Goal: Information Seeking & Learning: Learn about a topic

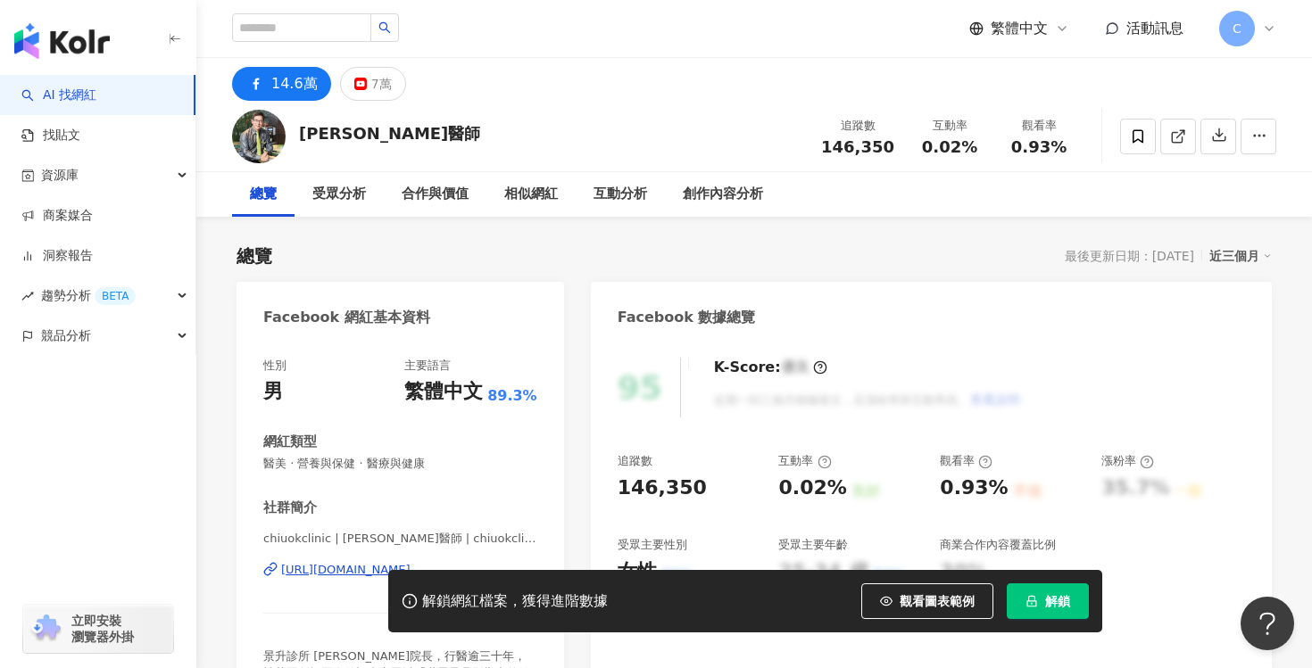
click at [1267, 34] on icon at bounding box center [1269, 28] width 14 height 14
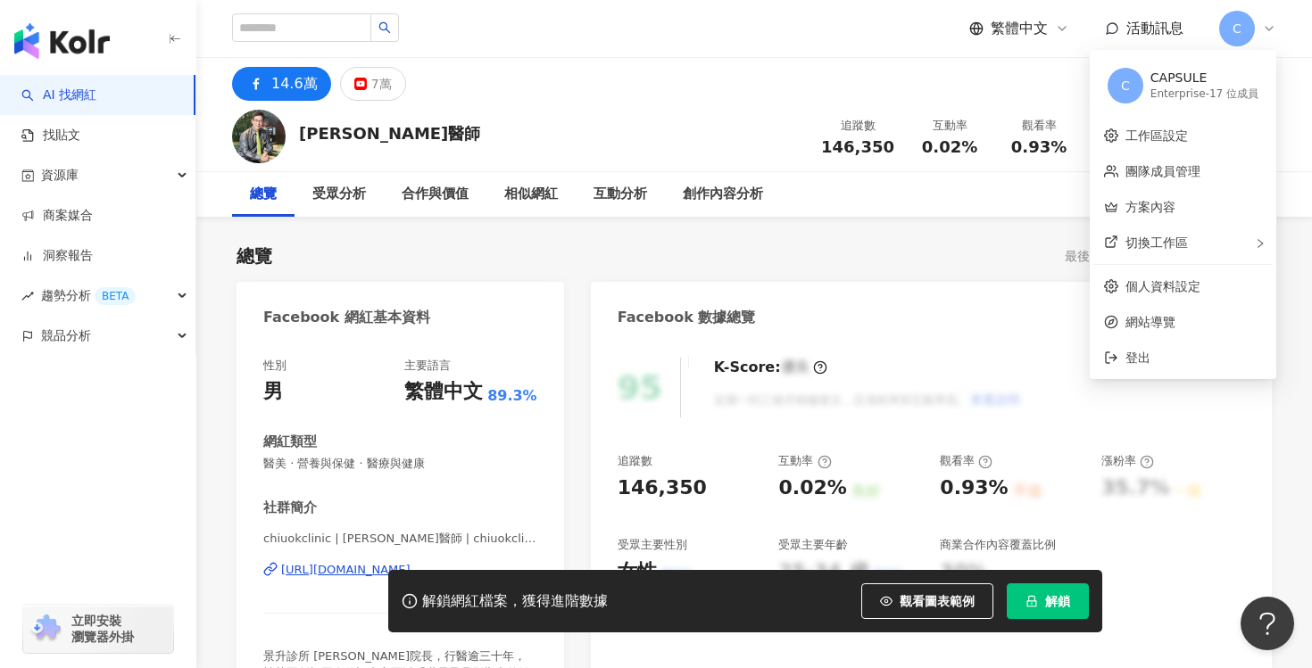
click at [1267, 34] on icon at bounding box center [1269, 28] width 14 height 14
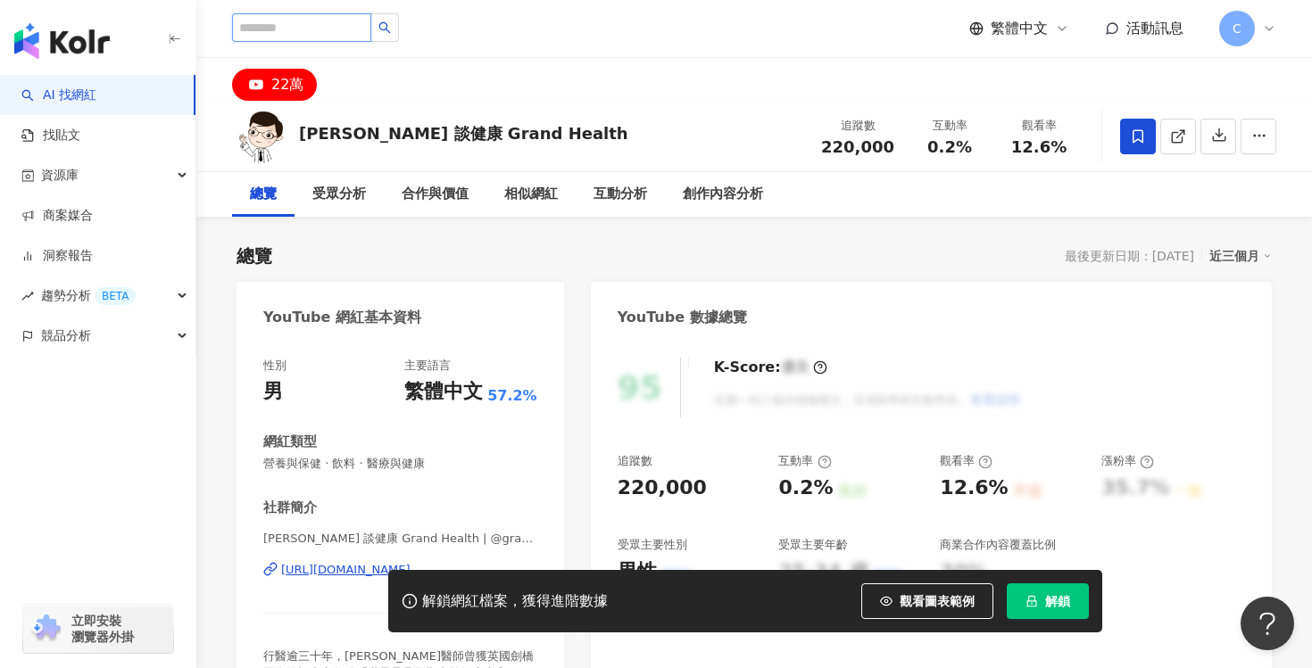
click at [333, 31] on input "search" at bounding box center [301, 27] width 139 height 29
click at [1126, 143] on span at bounding box center [1138, 137] width 36 height 36
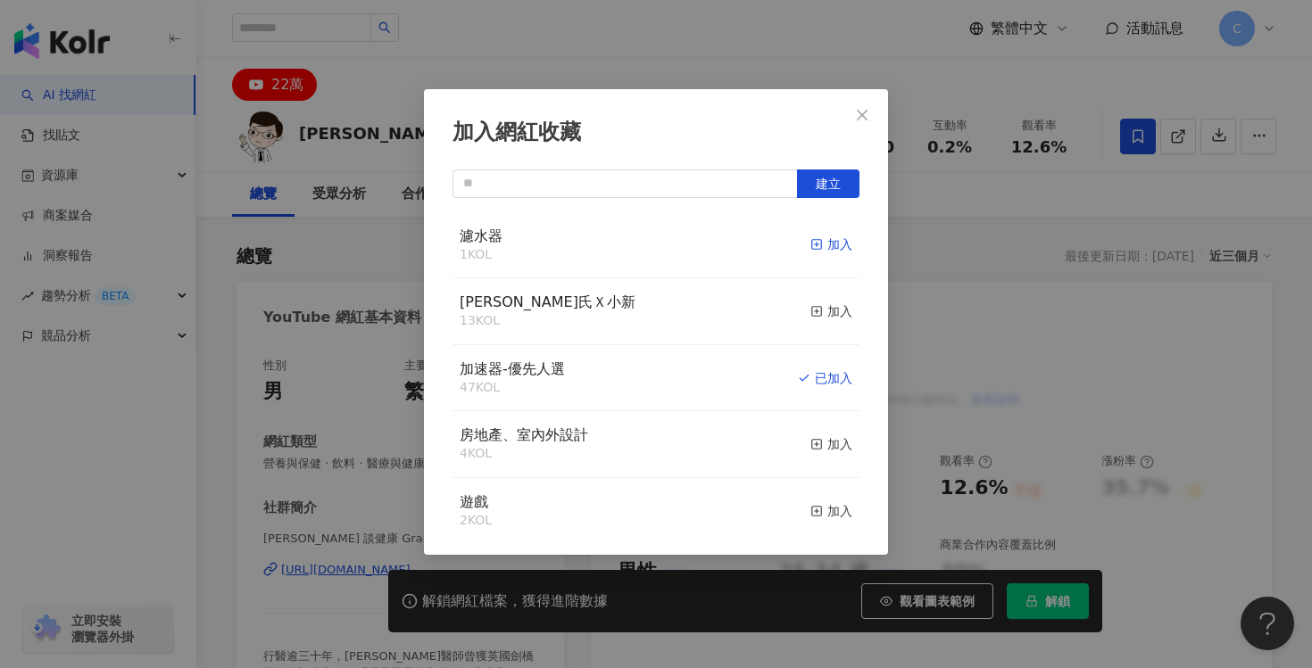
click at [817, 243] on icon "button" at bounding box center [816, 244] width 12 height 12
click at [855, 115] on icon "close" at bounding box center [862, 115] width 14 height 14
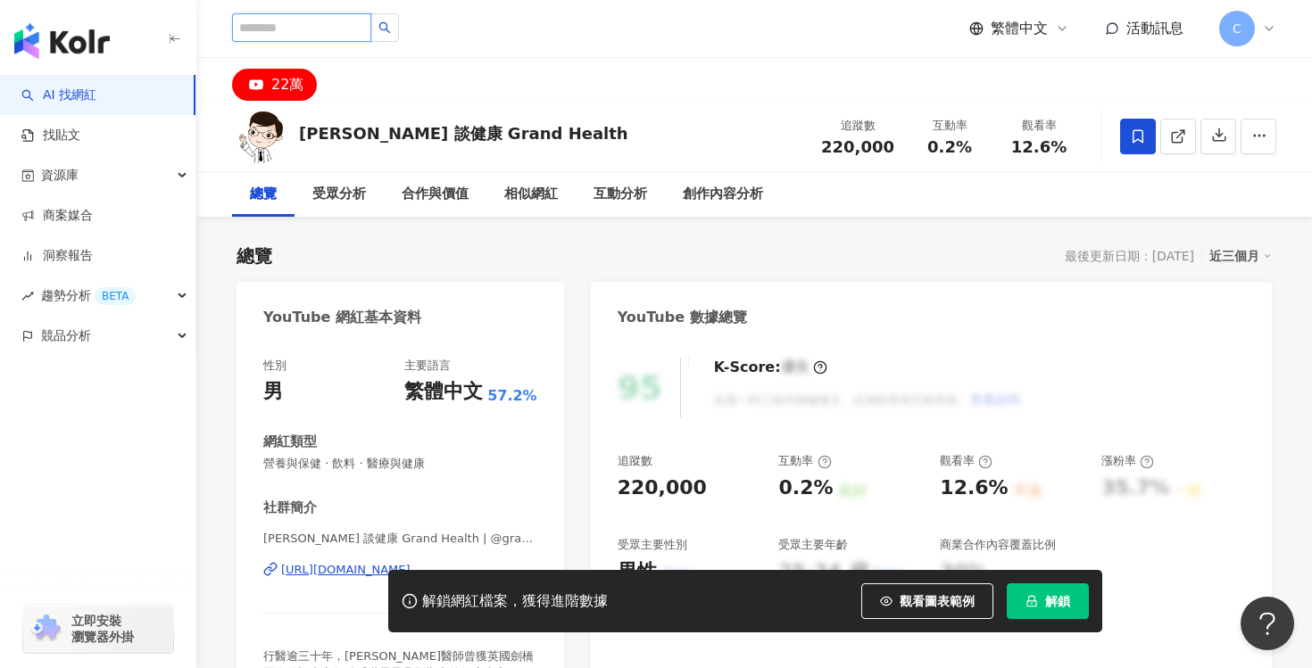
click at [299, 32] on input "search" at bounding box center [301, 27] width 139 height 29
type input "***"
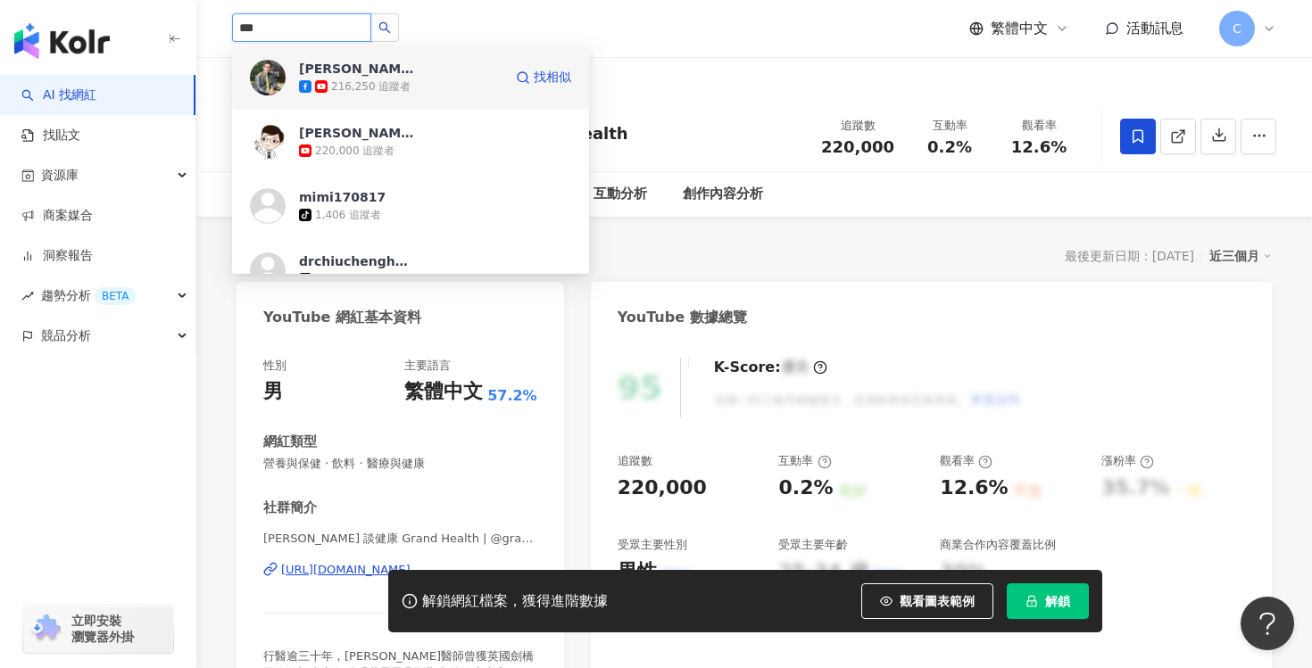
click at [426, 87] on div "216,250 追蹤者" at bounding box center [400, 87] width 203 height 18
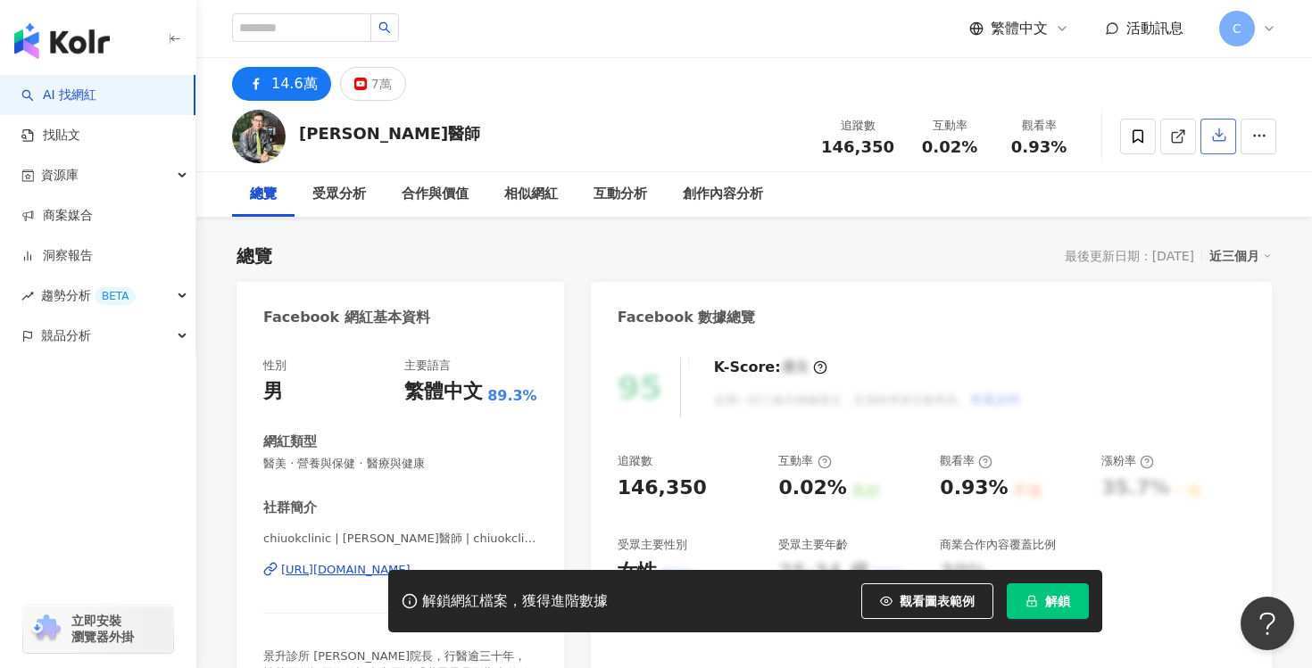
click at [1217, 129] on icon "button" at bounding box center [1219, 135] width 16 height 16
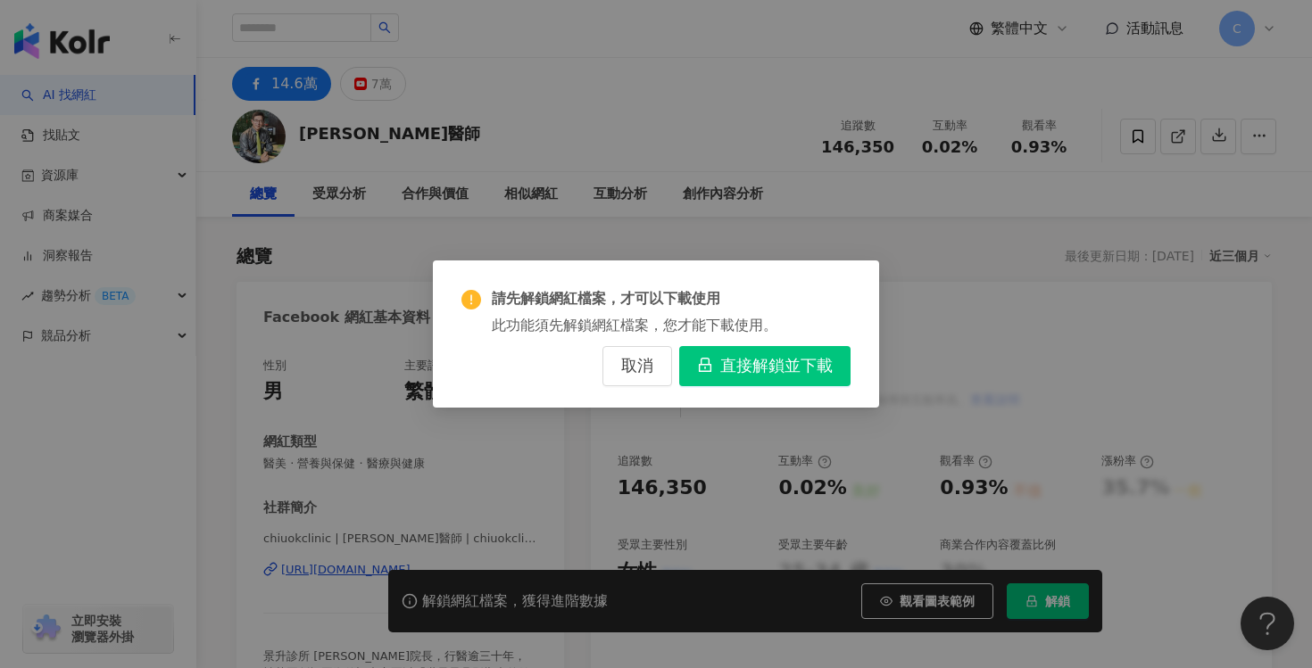
click at [747, 361] on span "直接解鎖並下載" at bounding box center [776, 367] width 112 height 20
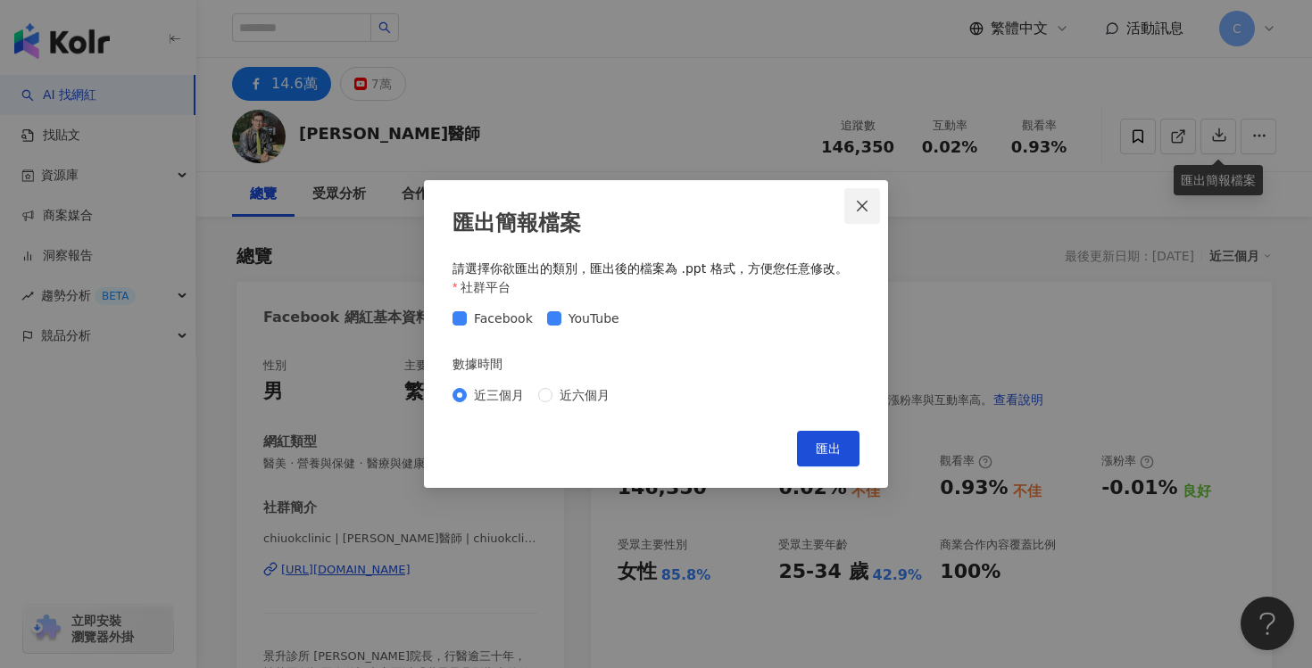
click at [872, 205] on span "Close" at bounding box center [862, 206] width 36 height 14
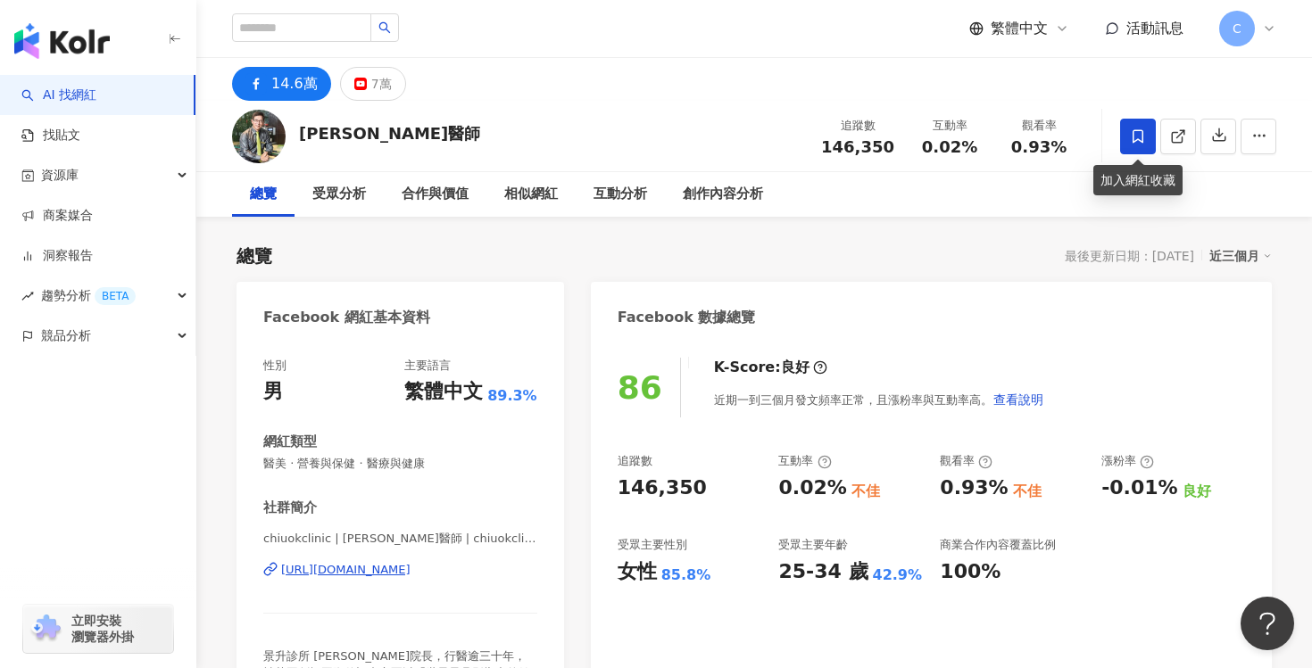
click at [1146, 141] on span at bounding box center [1138, 137] width 36 height 36
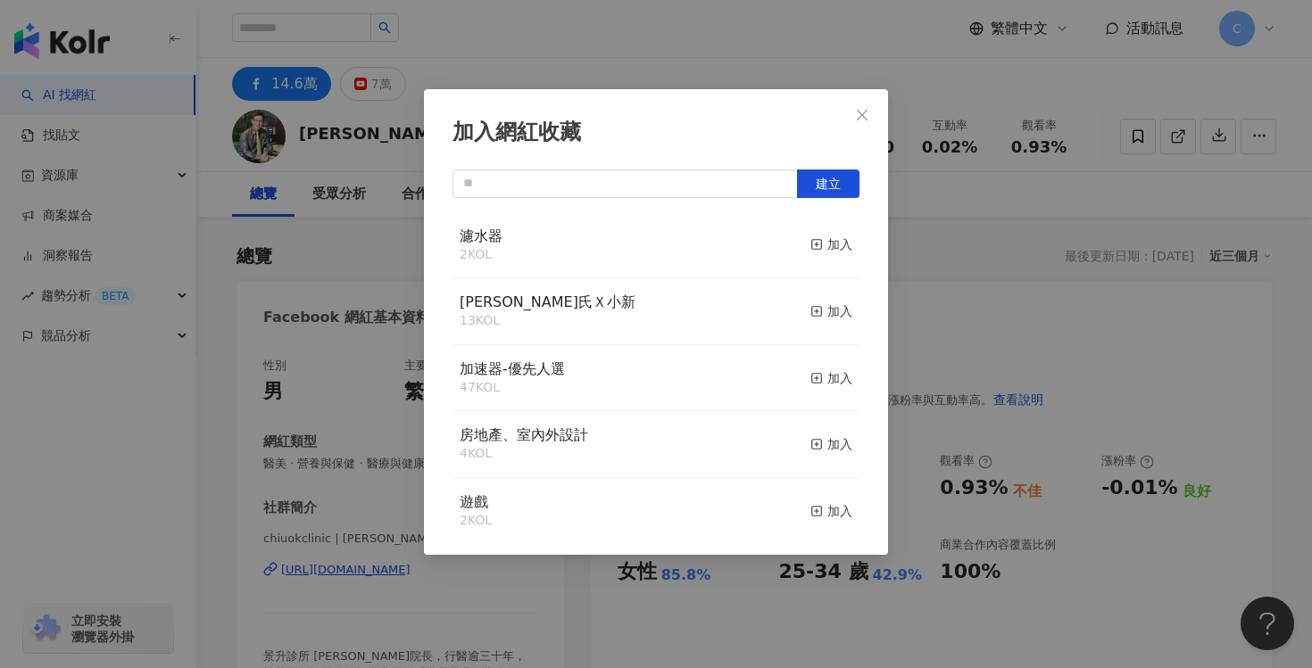
click at [767, 244] on div "濾水器 2 KOL 加入" at bounding box center [655, 245] width 407 height 67
click at [822, 244] on icon "button" at bounding box center [816, 244] width 12 height 12
click at [857, 117] on icon "close" at bounding box center [862, 115] width 14 height 14
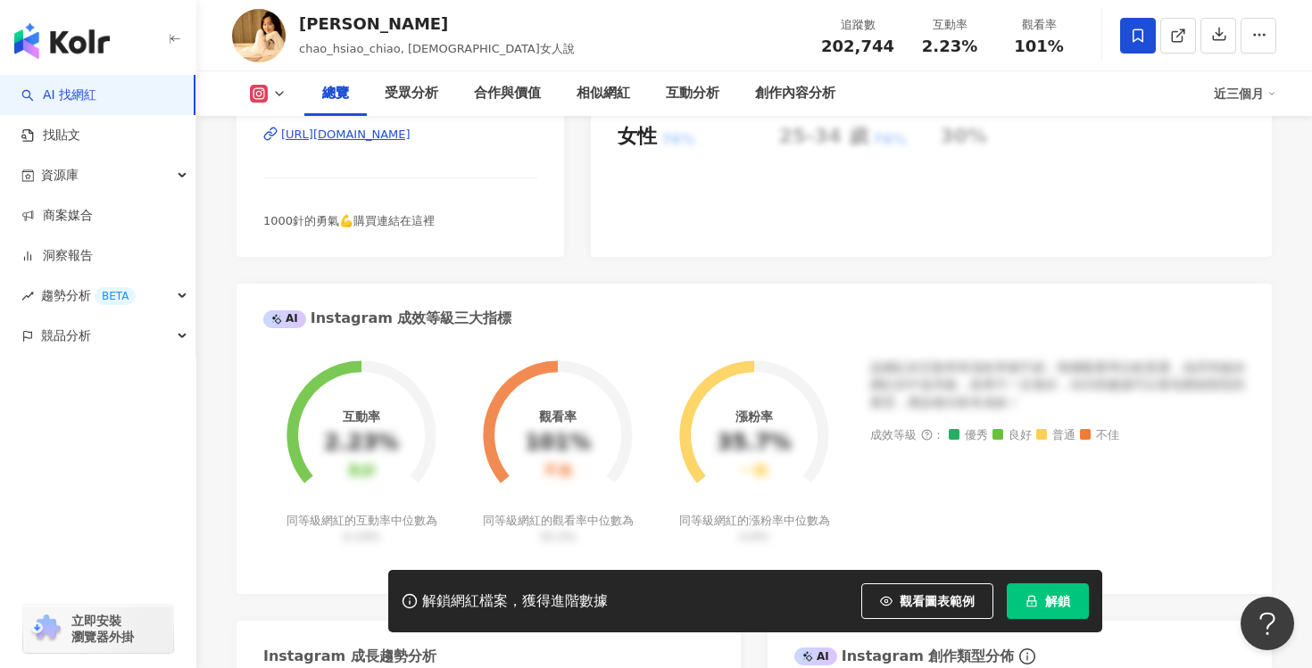
scroll to position [433, 0]
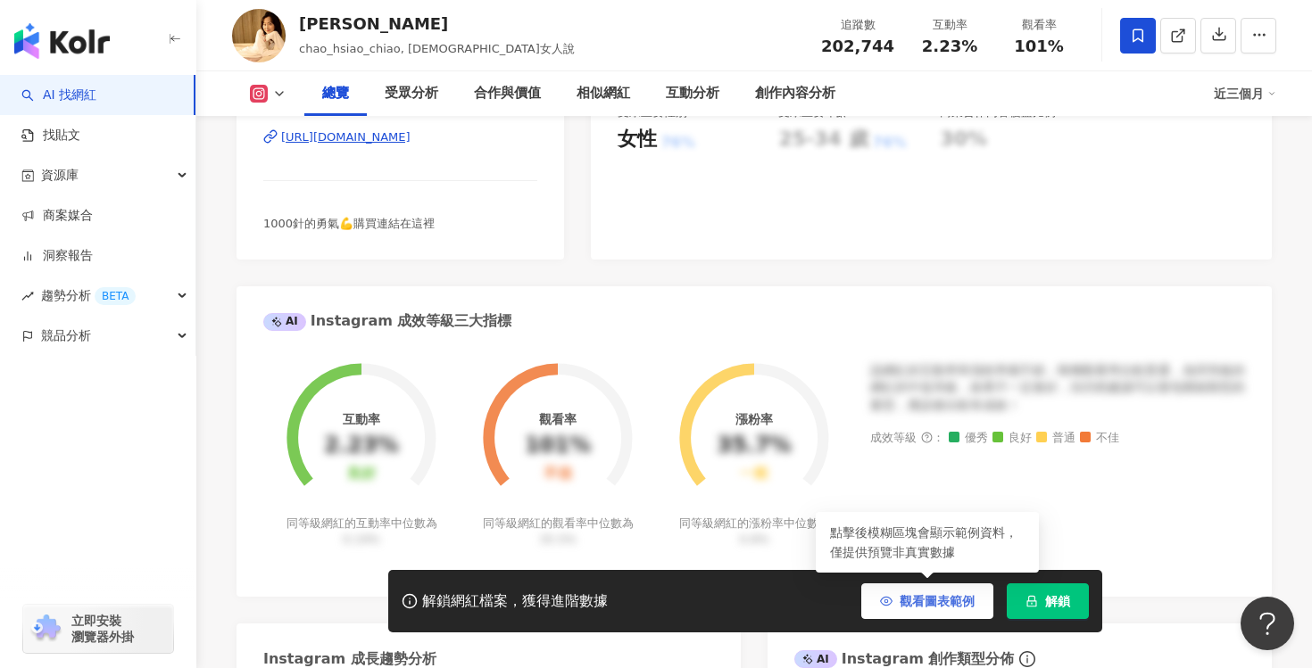
click at [912, 613] on button "觀看圖表範例" at bounding box center [927, 602] width 132 height 36
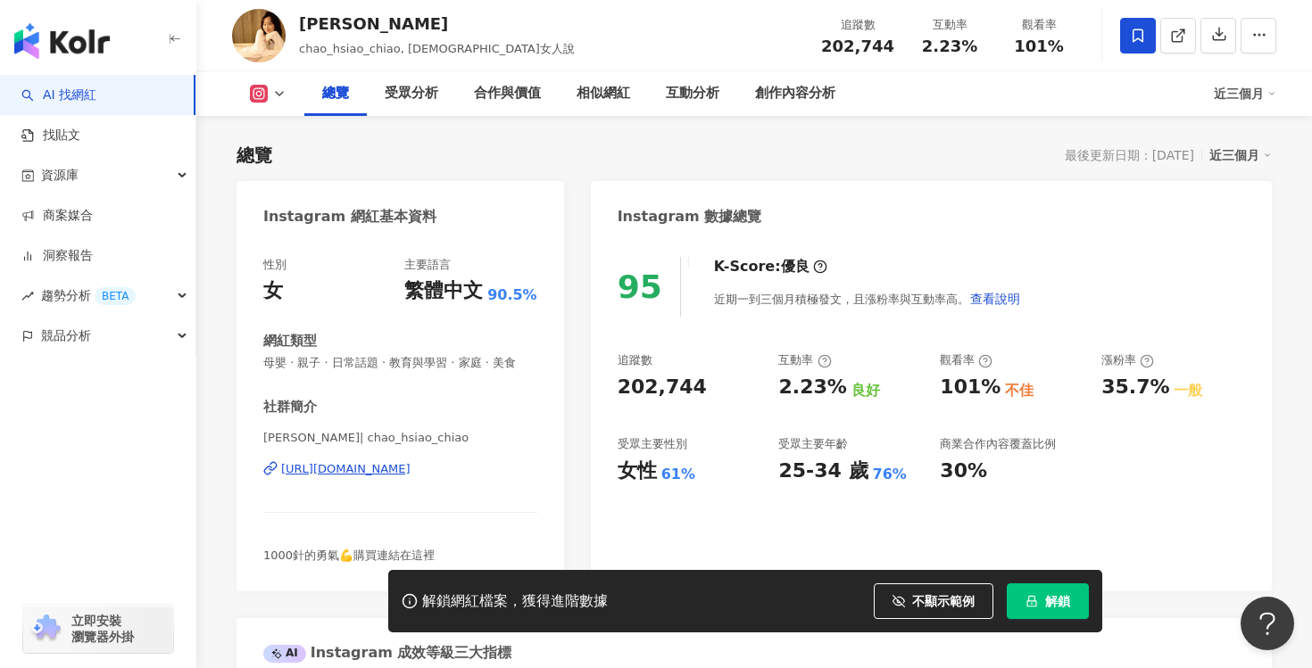
scroll to position [0, 0]
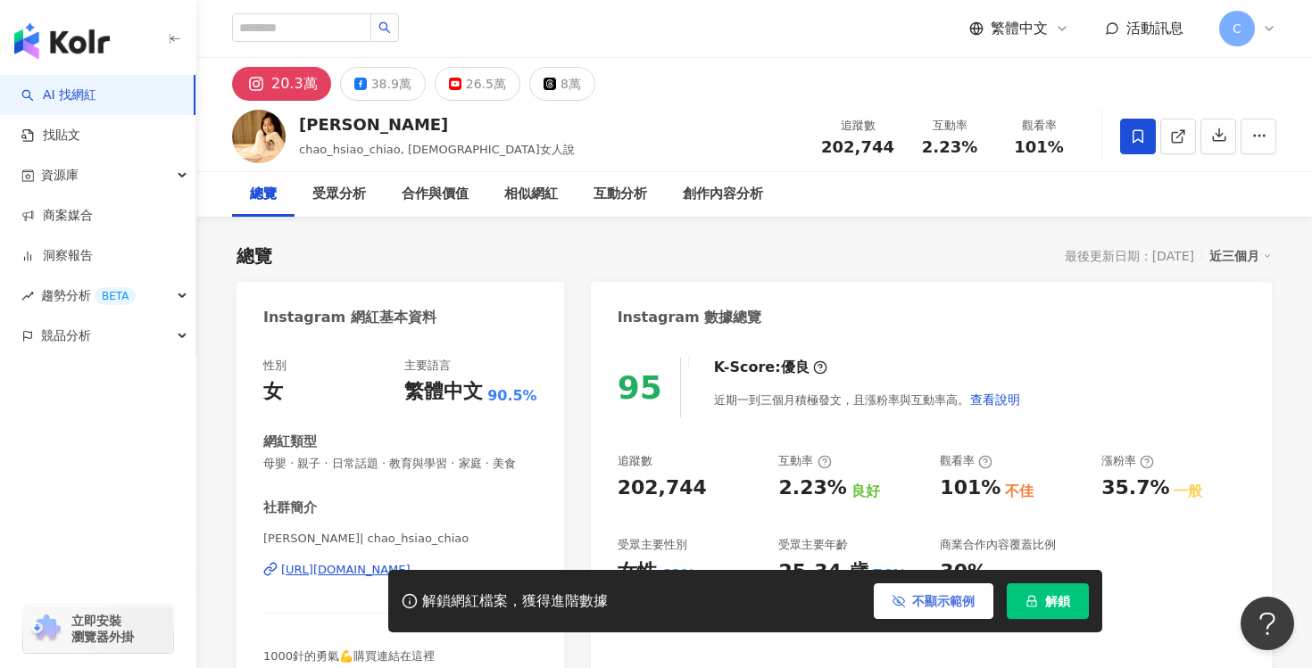
click at [944, 600] on span "不顯示範例" at bounding box center [943, 601] width 62 height 14
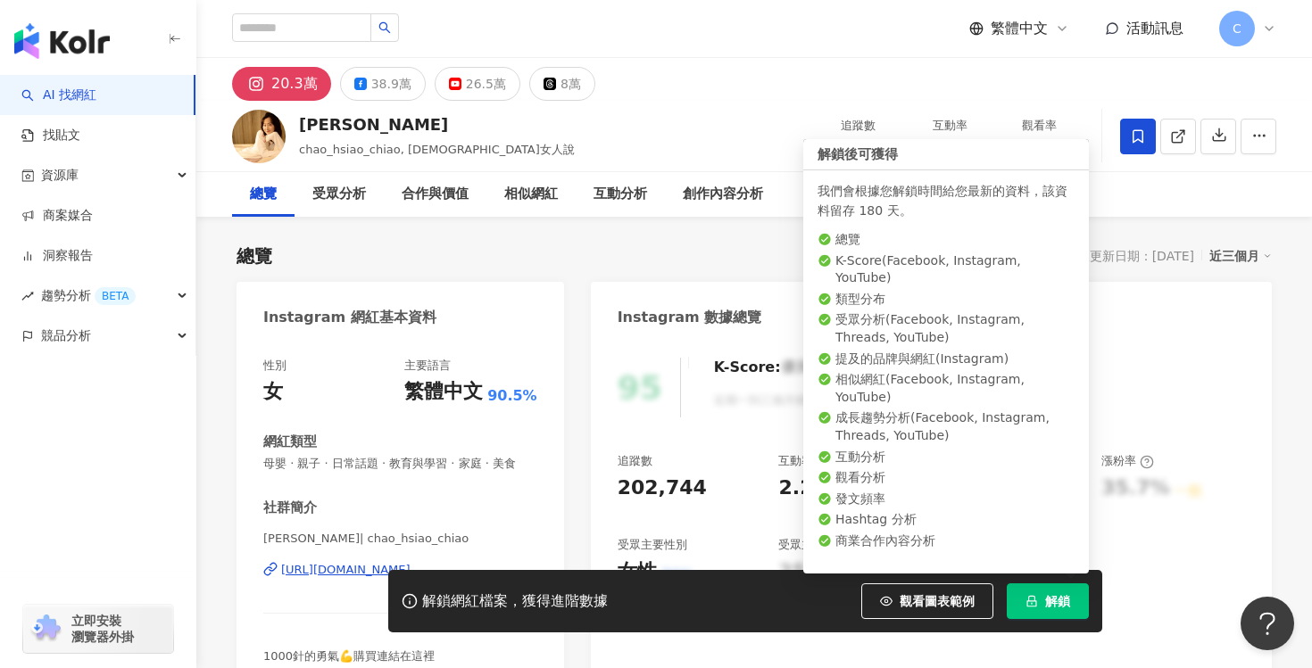
click at [1061, 605] on span "解鎖" at bounding box center [1057, 601] width 25 height 14
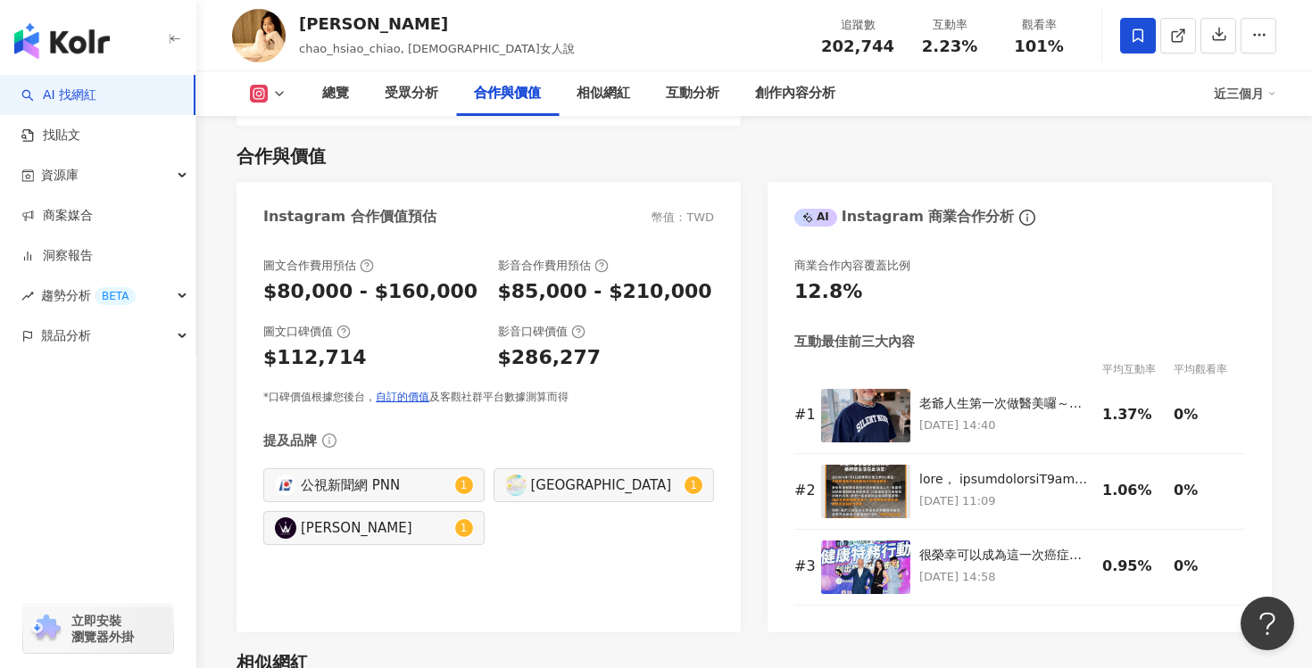
scroll to position [2348, 0]
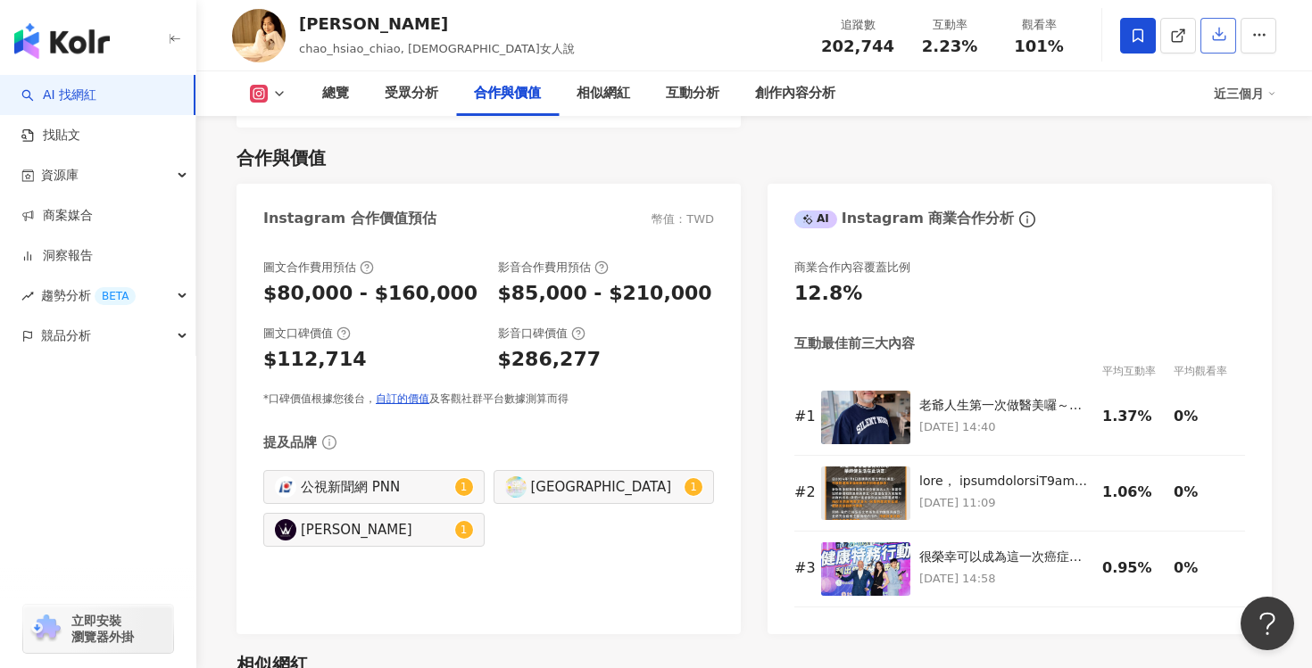
click at [1216, 46] on button "button" at bounding box center [1218, 36] width 36 height 36
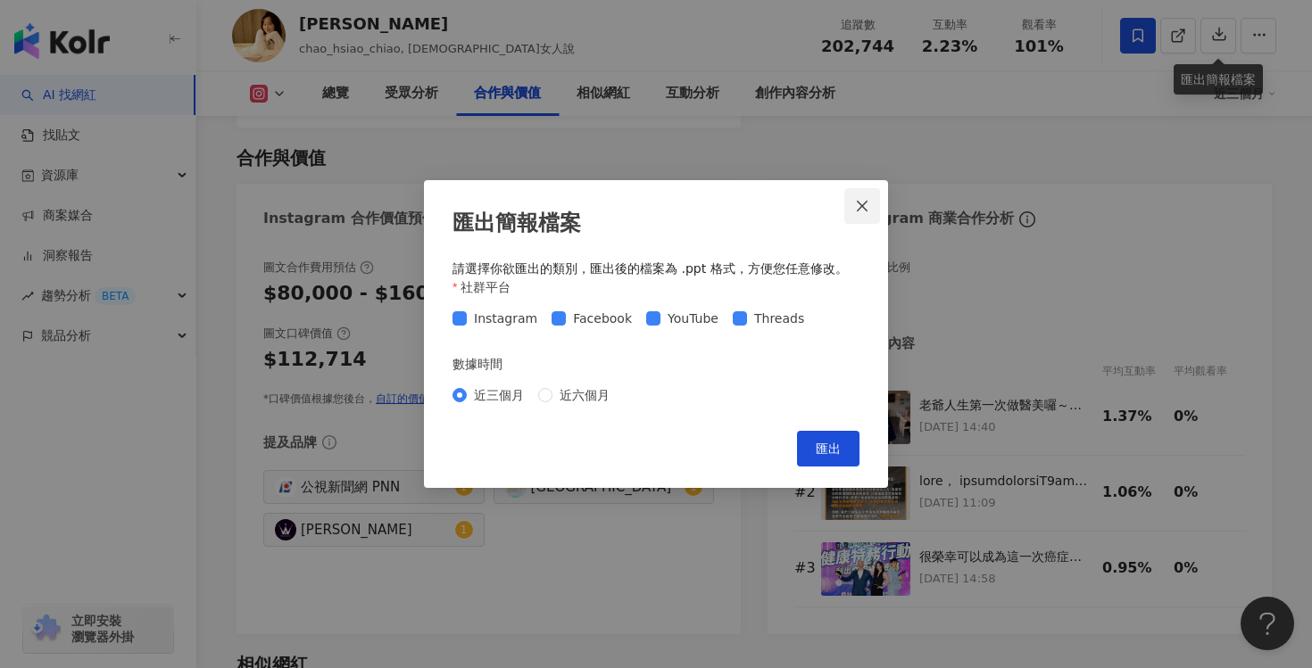
click at [856, 207] on icon "close" at bounding box center [862, 206] width 14 height 14
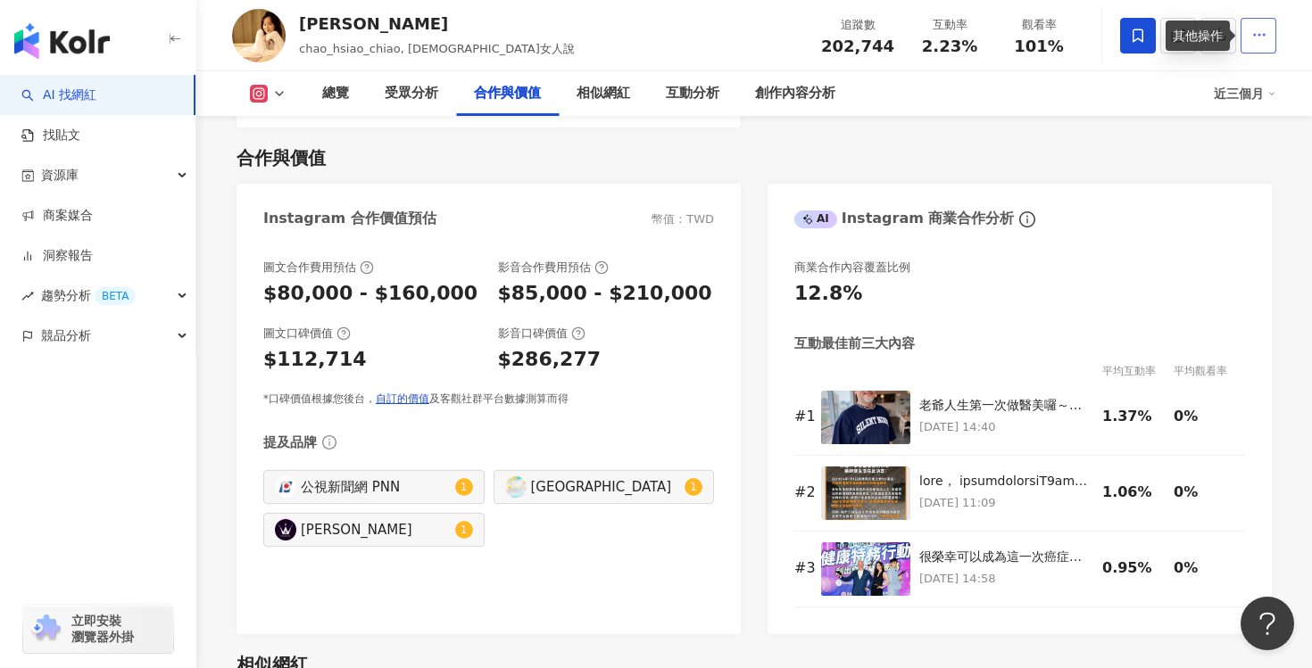
click at [1256, 46] on button "button" at bounding box center [1258, 36] width 36 height 36
click at [1098, 95] on div "總覽 受眾分析 合作與價值 相似網紅 互動分析 創作內容分析" at bounding box center [758, 93] width 909 height 45
click at [1127, 51] on span at bounding box center [1138, 36] width 36 height 36
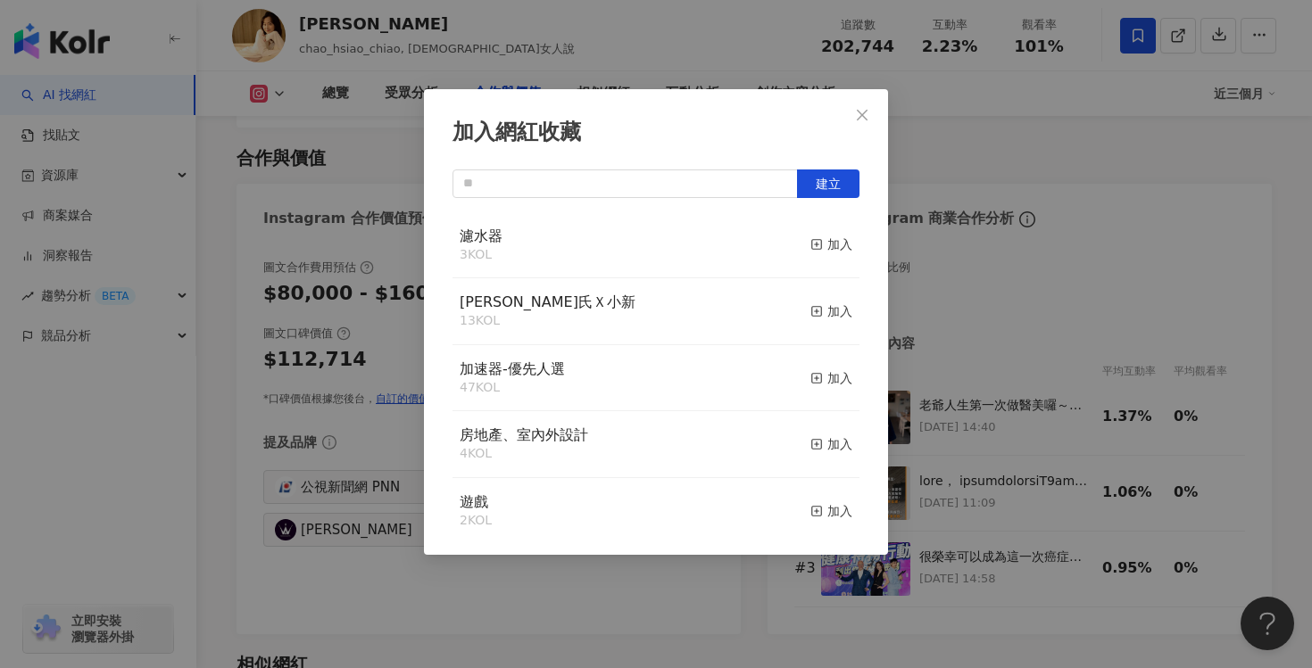
click at [723, 261] on div "濾水器 3 KOL 加入" at bounding box center [655, 245] width 407 height 67
click at [811, 249] on icon "button" at bounding box center [816, 244] width 12 height 12
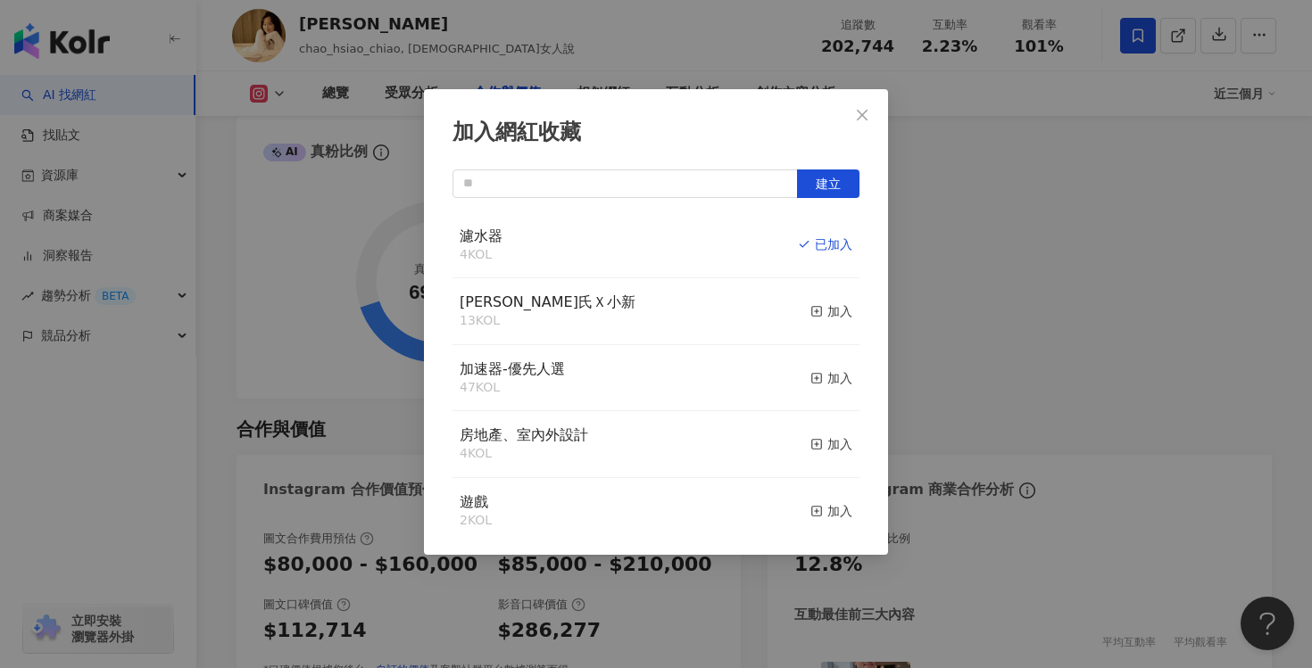
scroll to position [2328, 0]
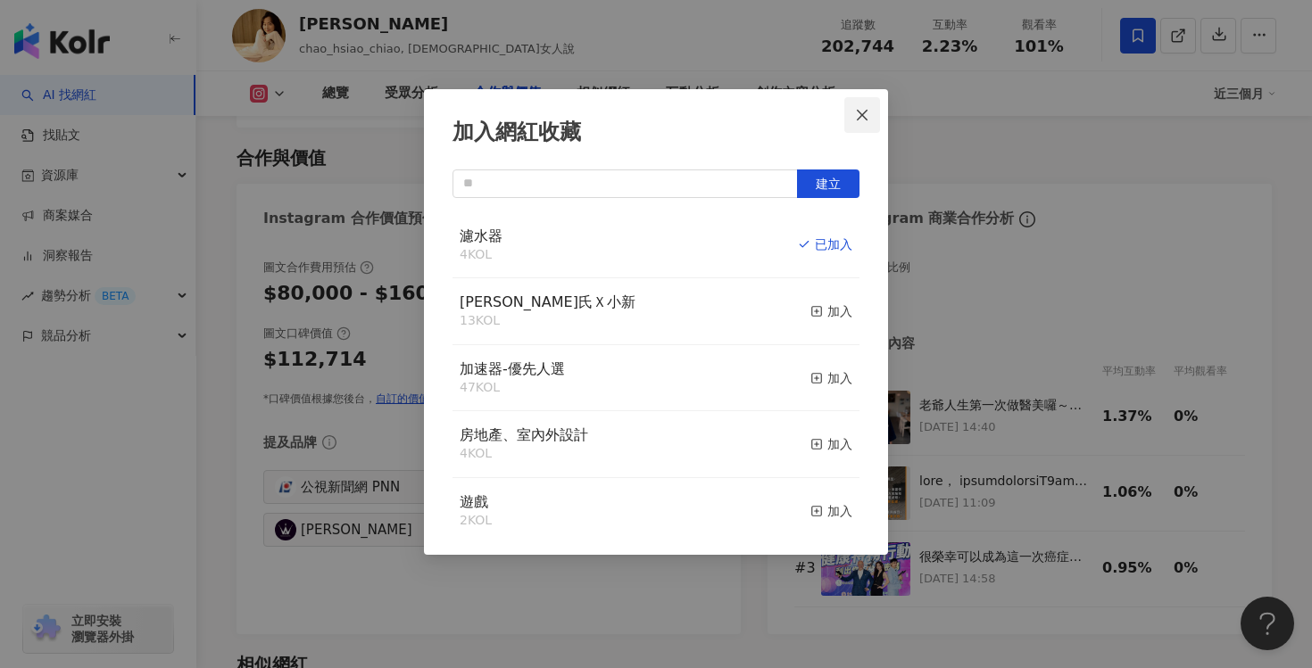
click at [863, 112] on icon "close" at bounding box center [862, 115] width 14 height 14
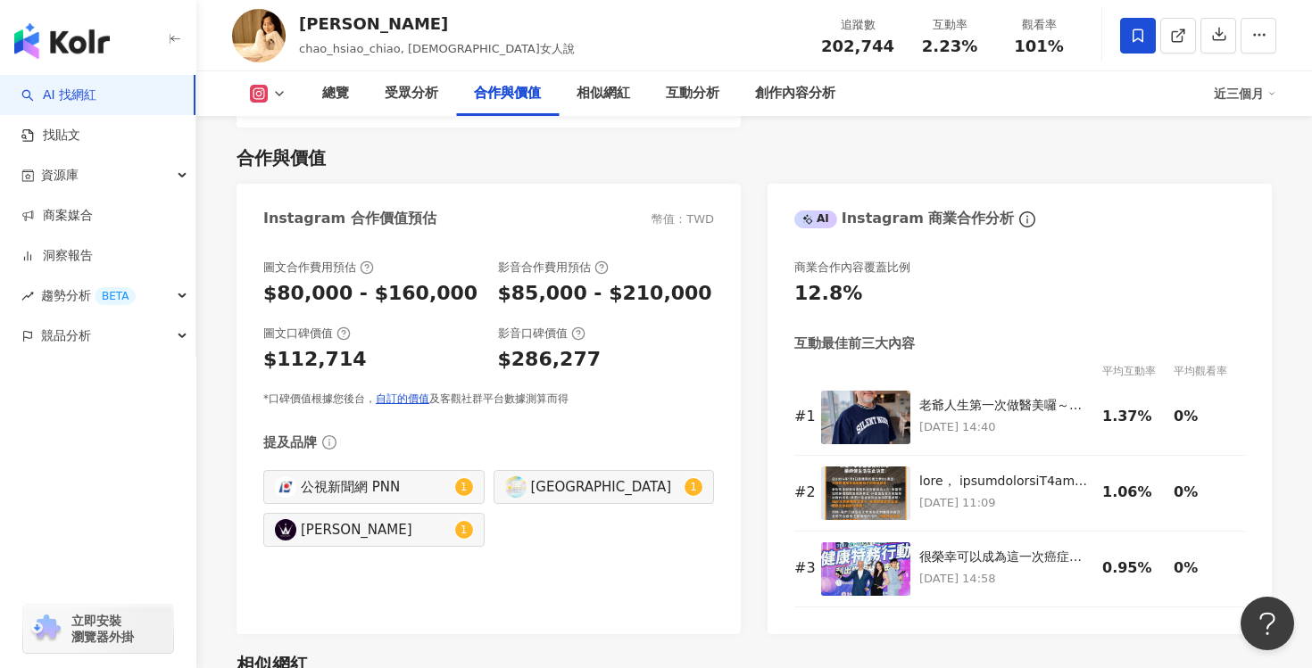
click at [1131, 39] on icon at bounding box center [1138, 36] width 16 height 16
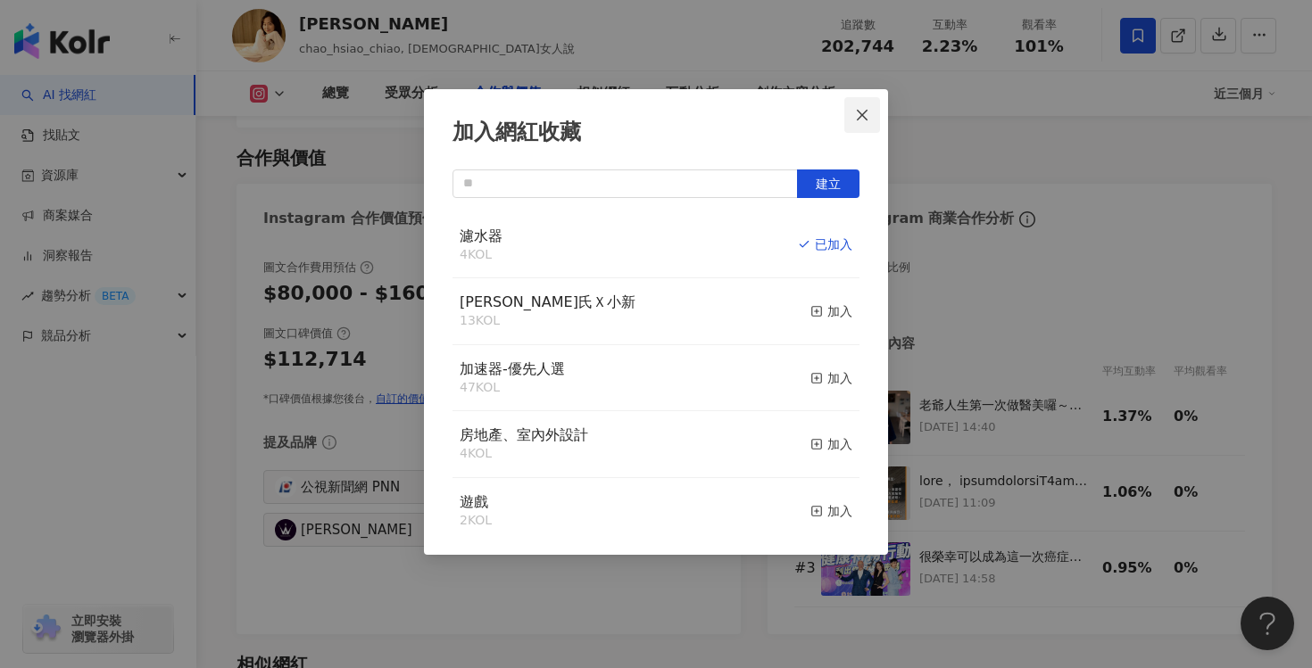
click at [858, 123] on button "Close" at bounding box center [862, 115] width 36 height 36
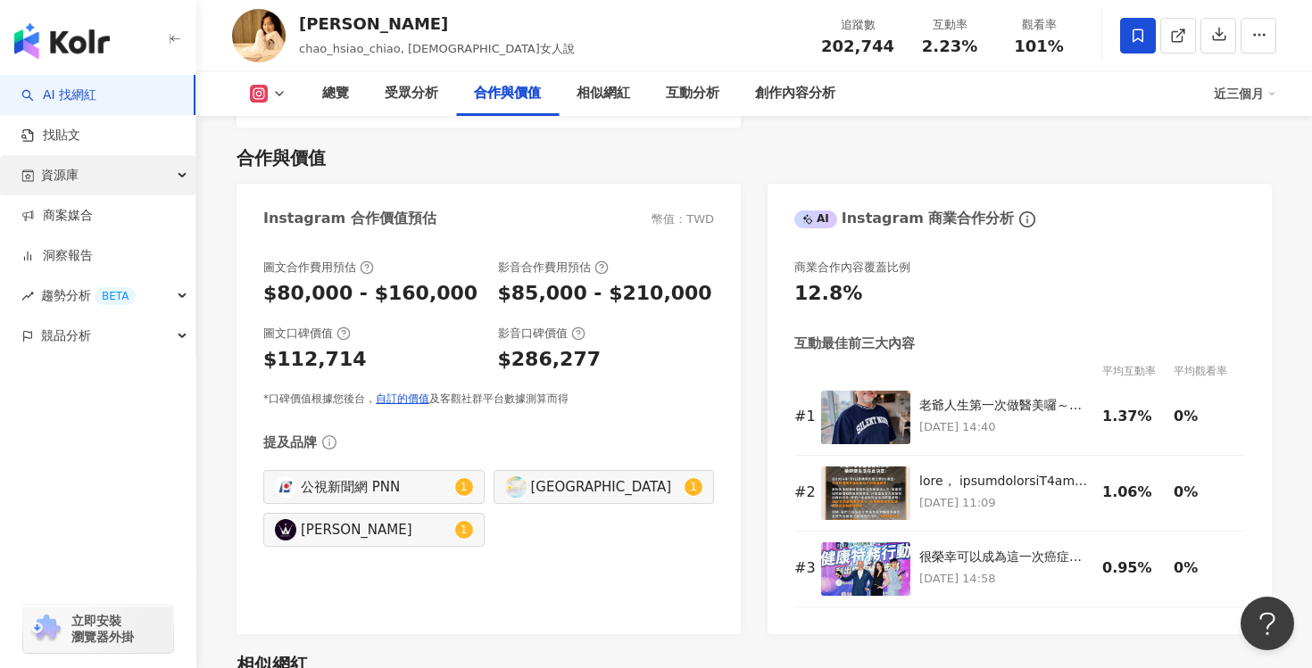
click at [120, 180] on div "資源庫" at bounding box center [97, 175] width 195 height 40
click at [96, 90] on link "AI 找網紅" at bounding box center [58, 96] width 75 height 18
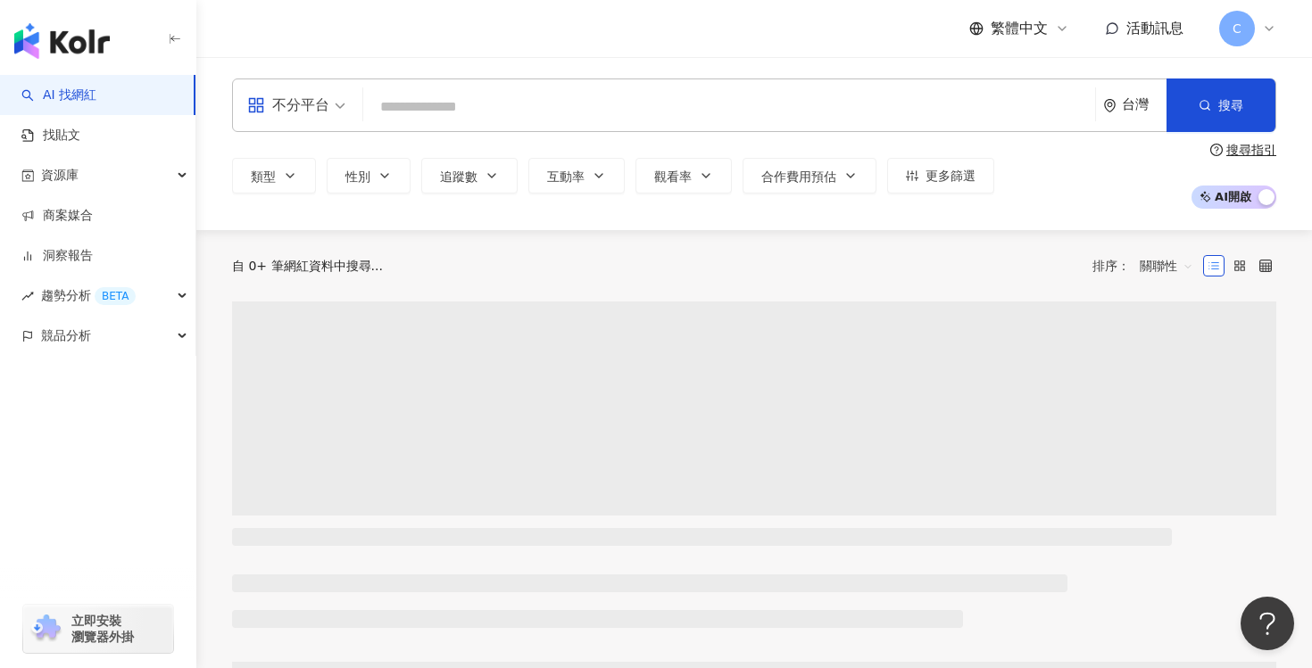
click at [435, 106] on input "search" at bounding box center [728, 107] width 717 height 34
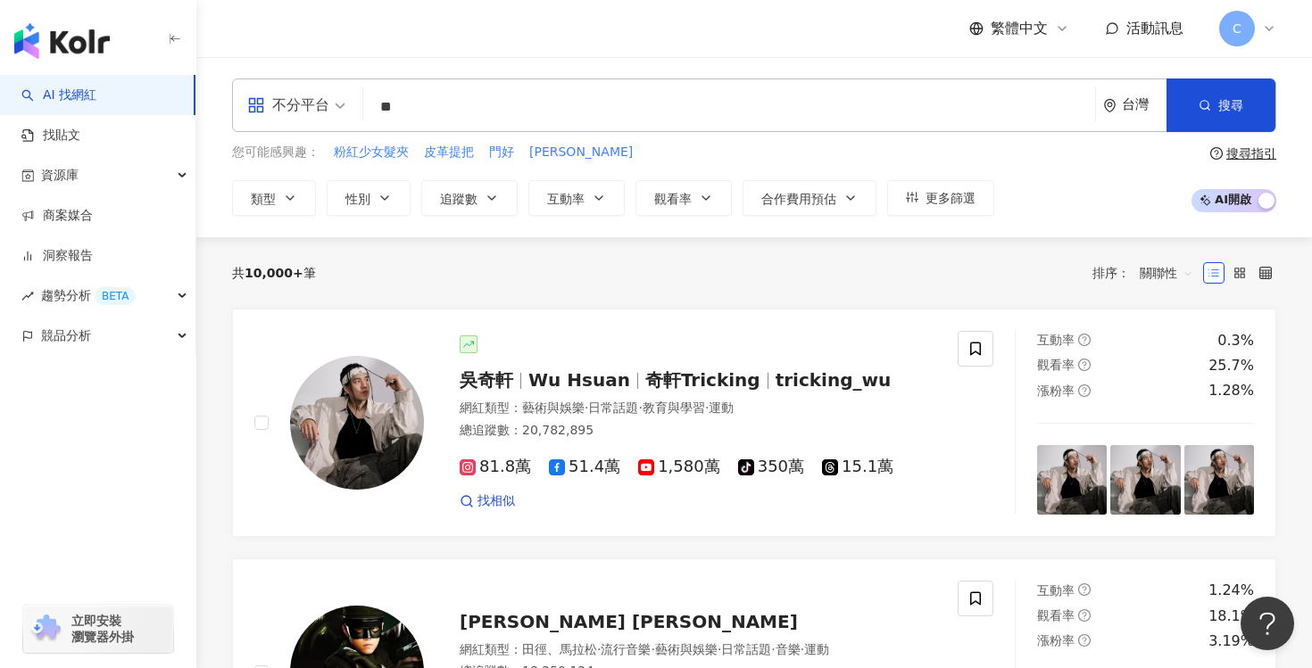
type input "*"
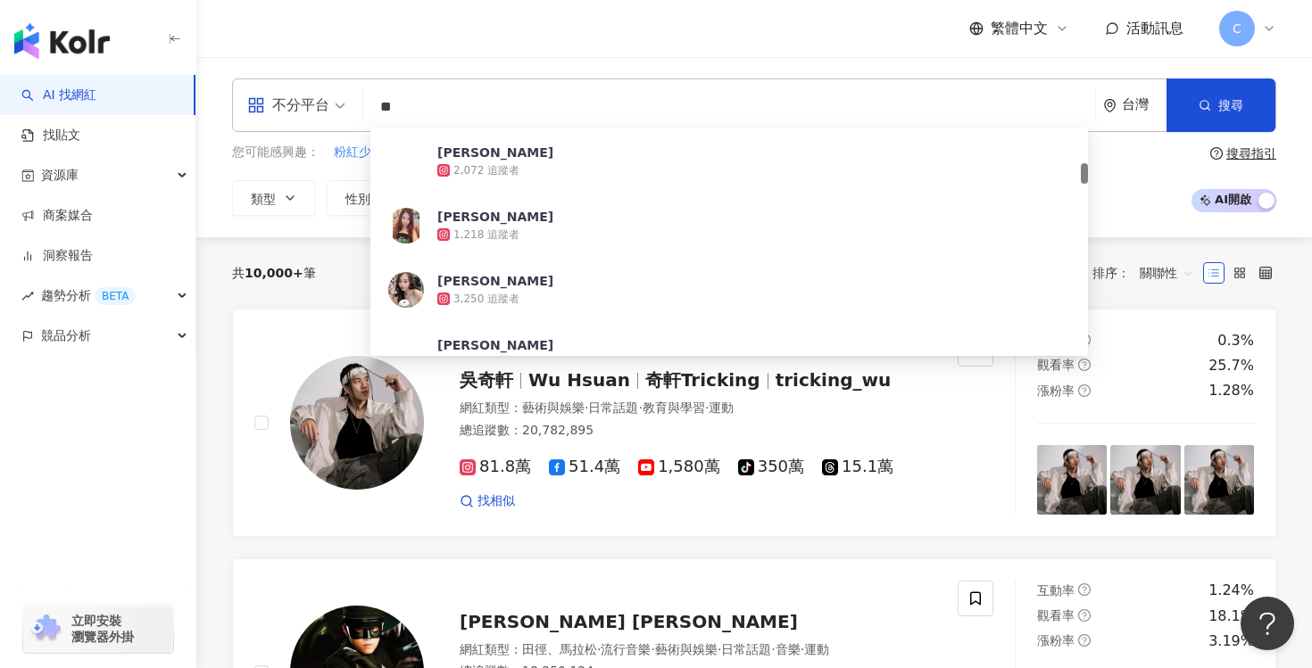
scroll to position [427, 0]
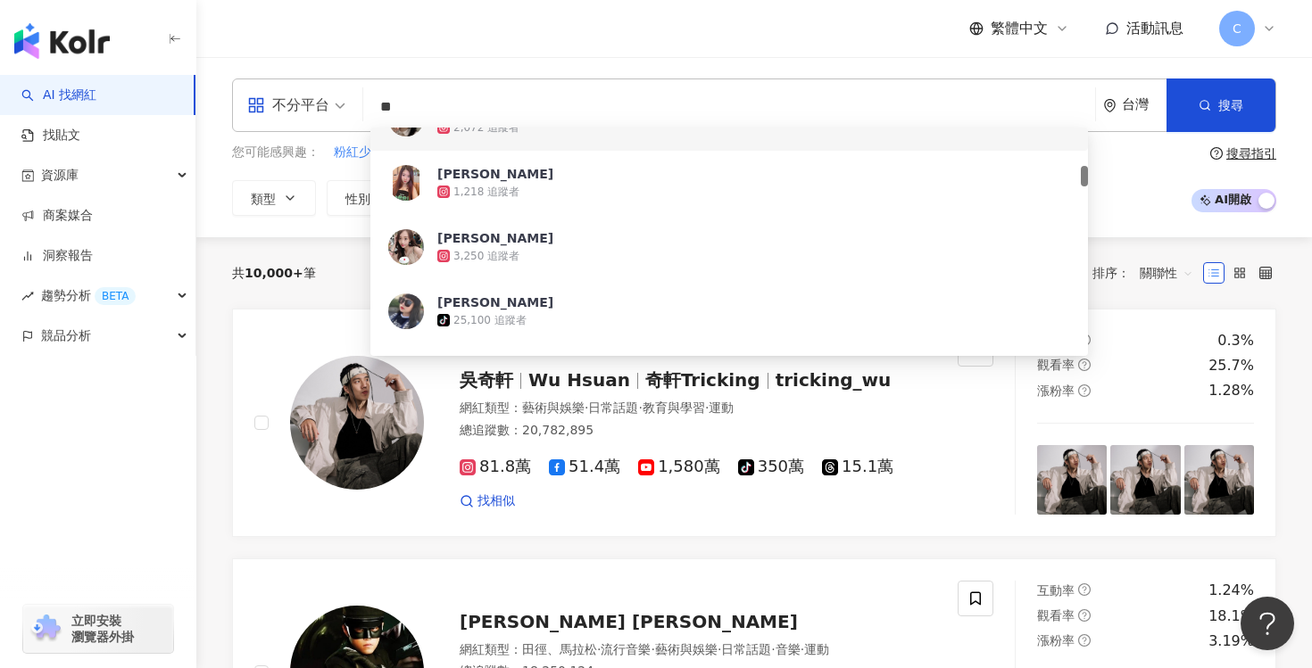
type input "*"
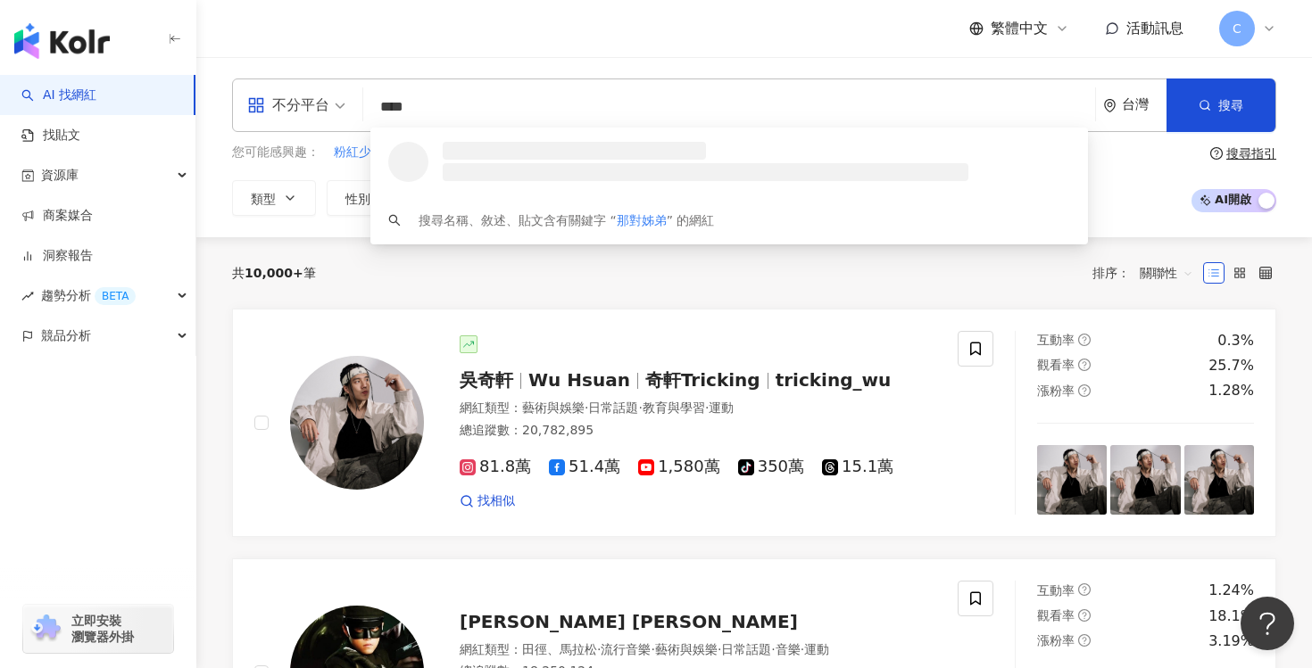
scroll to position [0, 0]
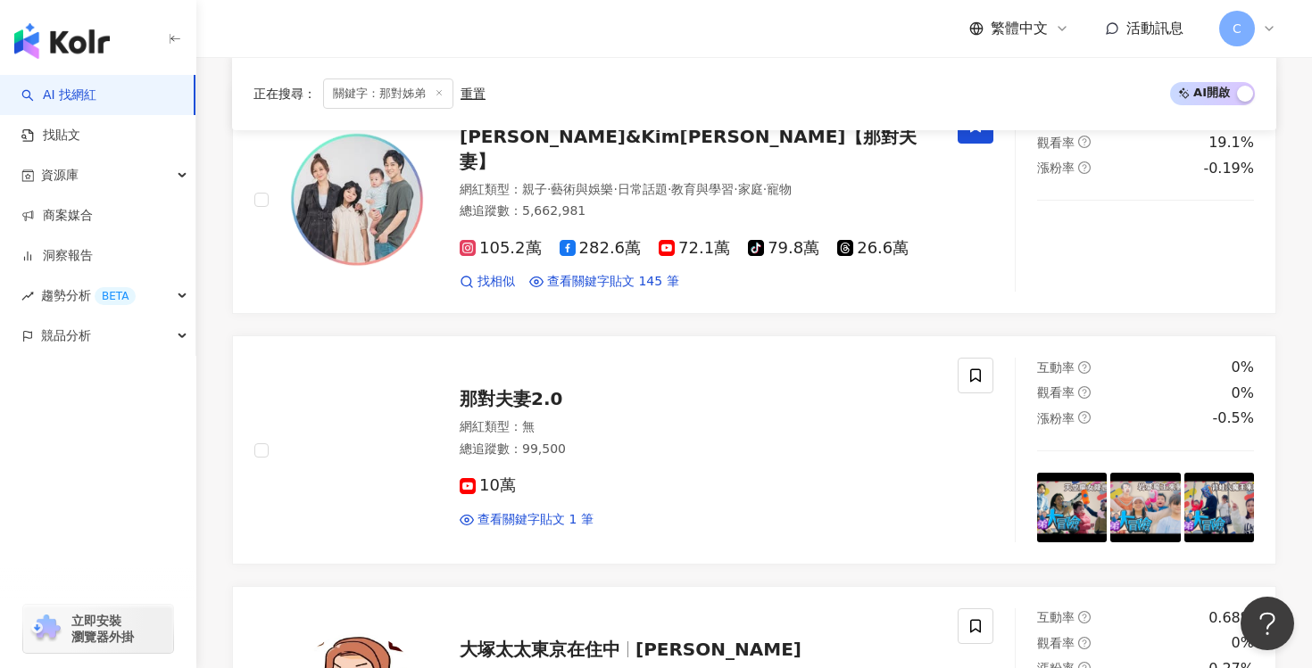
scroll to position [730, 0]
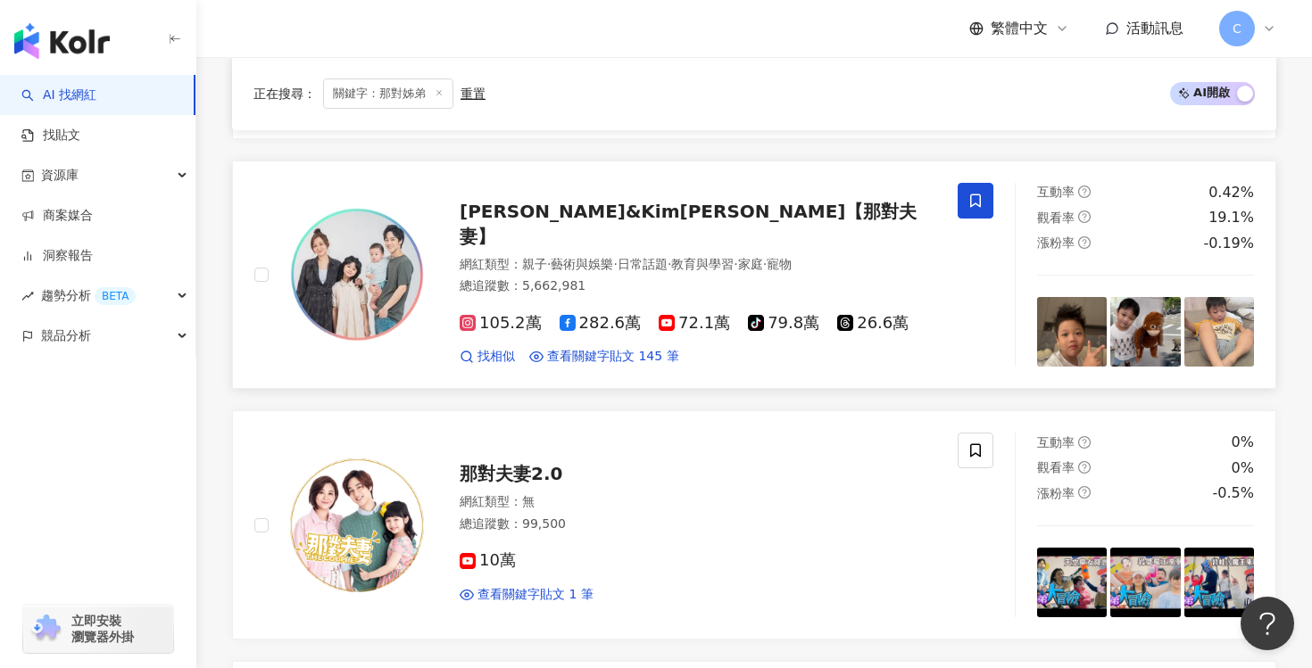
click at [694, 224] on span "Nico品筠&Kim京燁【那對夫妻】" at bounding box center [689, 224] width 458 height 46
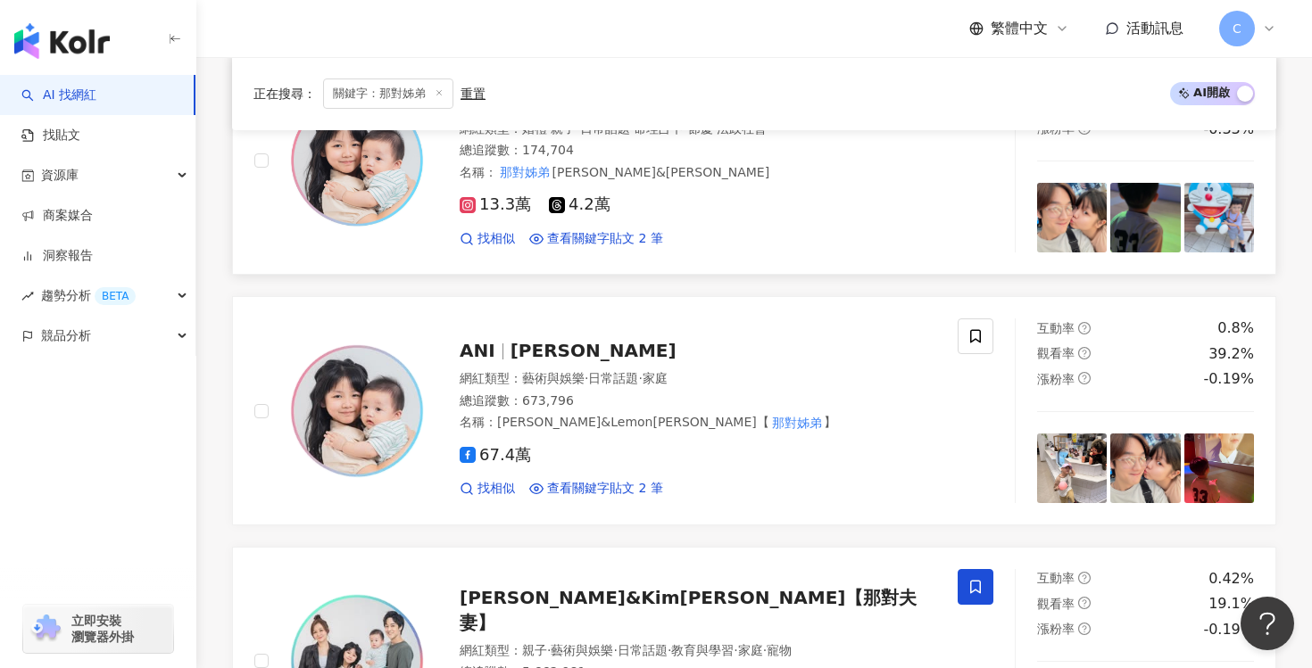
scroll to position [0, 0]
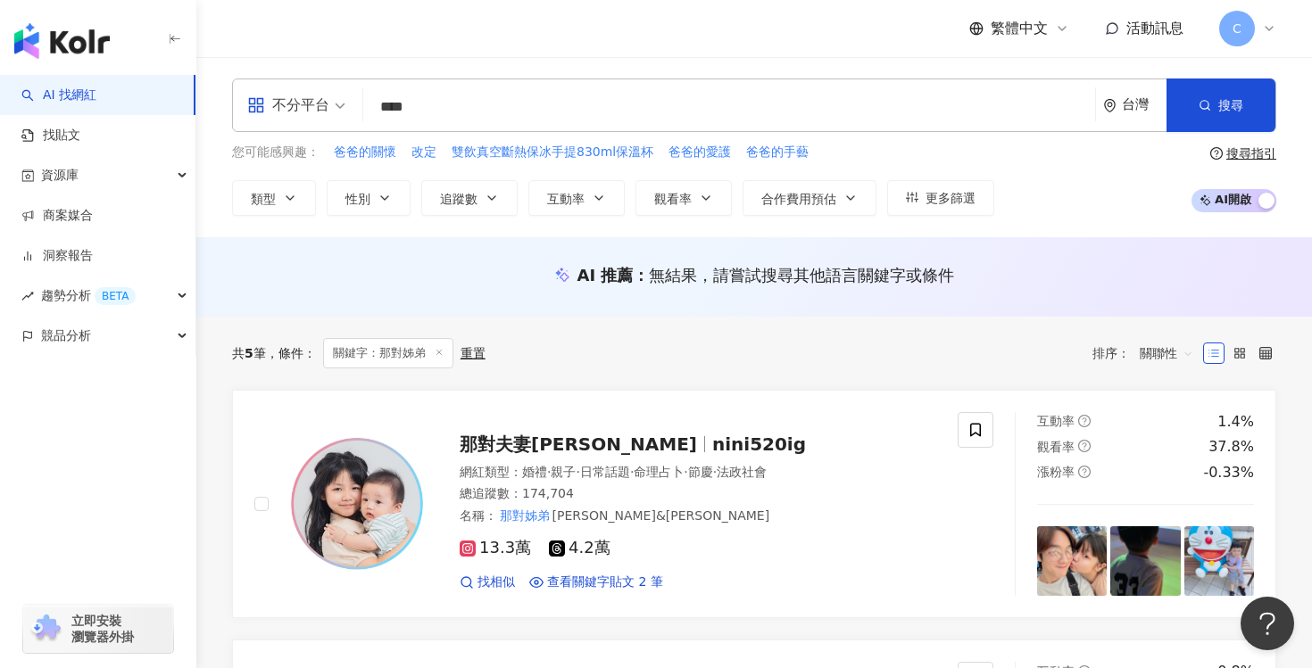
click at [597, 109] on input "****" at bounding box center [728, 107] width 717 height 34
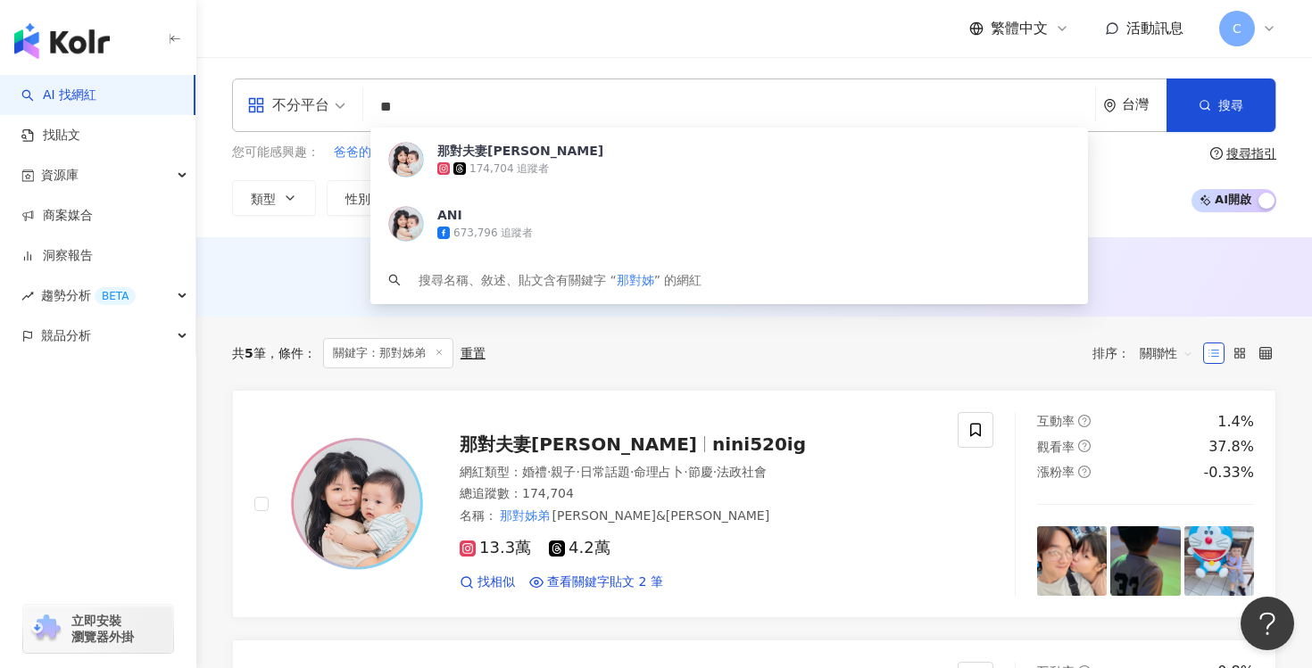
type input "*"
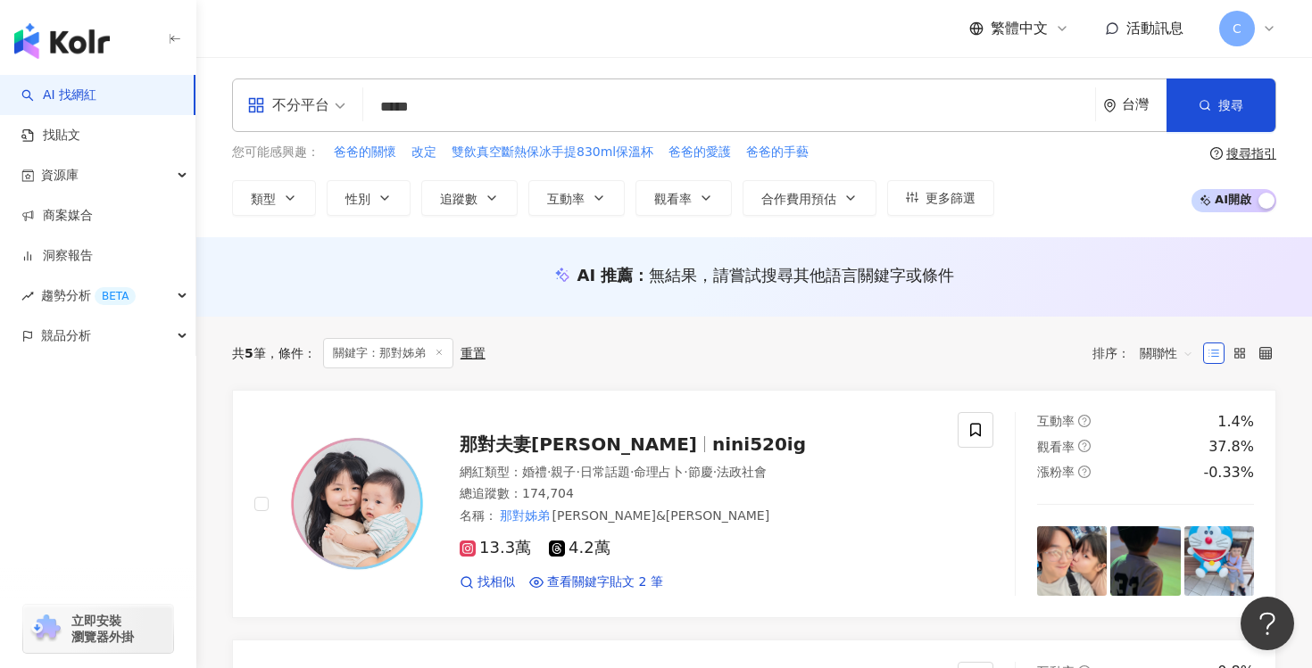
type input "*****"
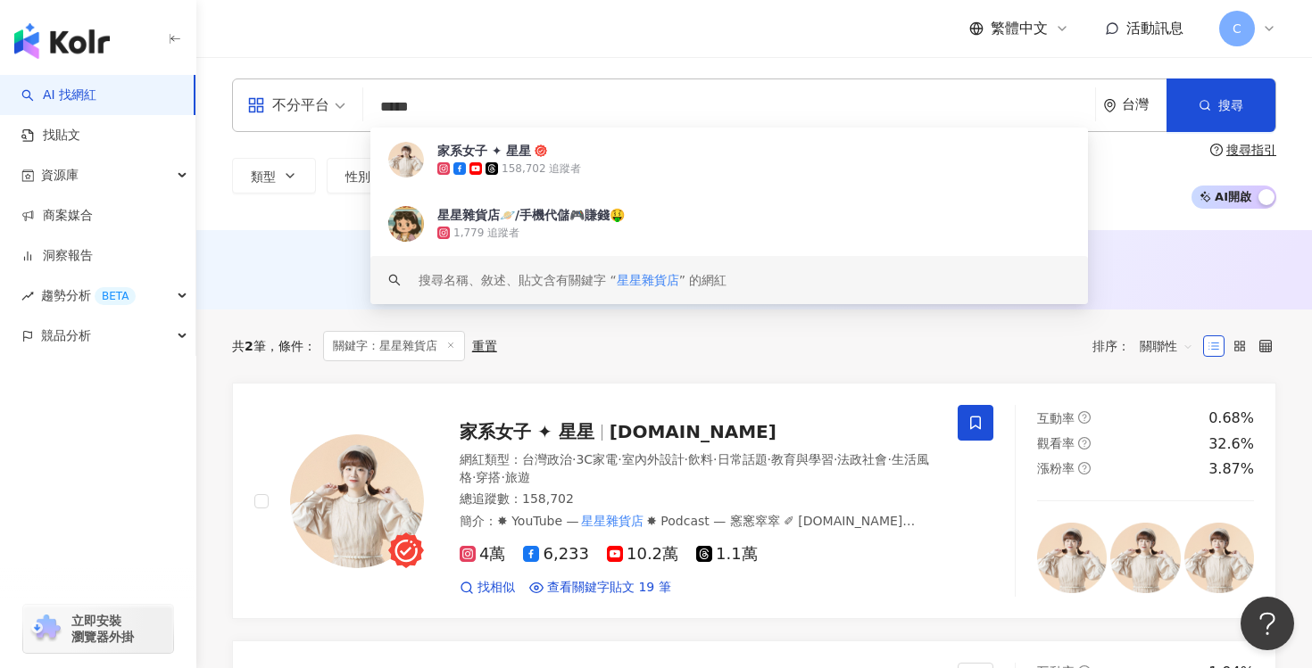
click at [786, 344] on div "共 2 筆 條件 ： 關鍵字：星星雜貨店 重置 排序： 關聯性" at bounding box center [754, 346] width 1044 height 30
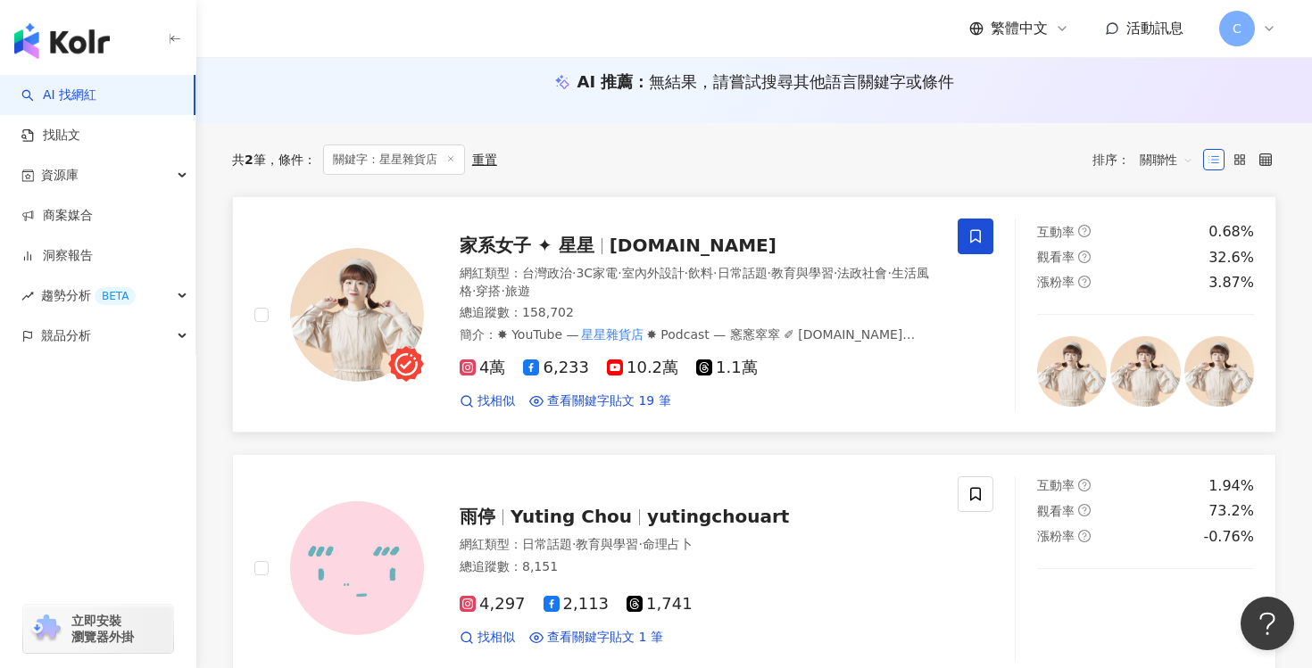
scroll to position [159, 0]
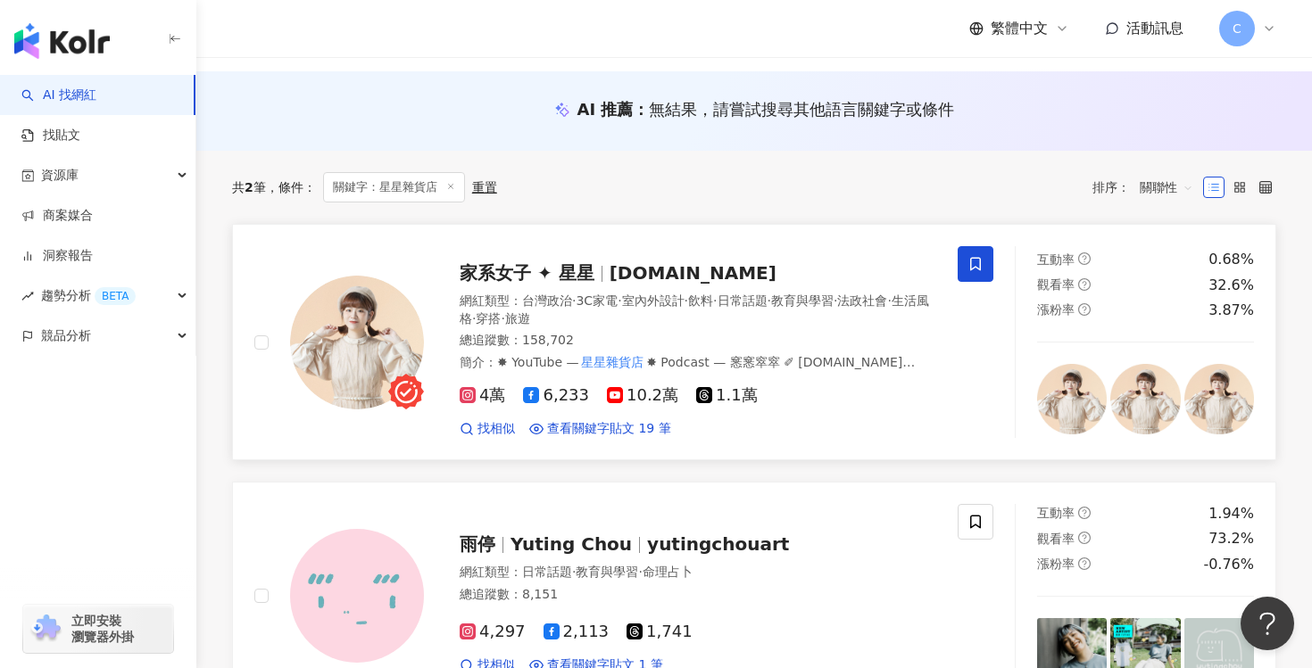
click at [629, 272] on span "stars.lifestyle" at bounding box center [692, 272] width 167 height 21
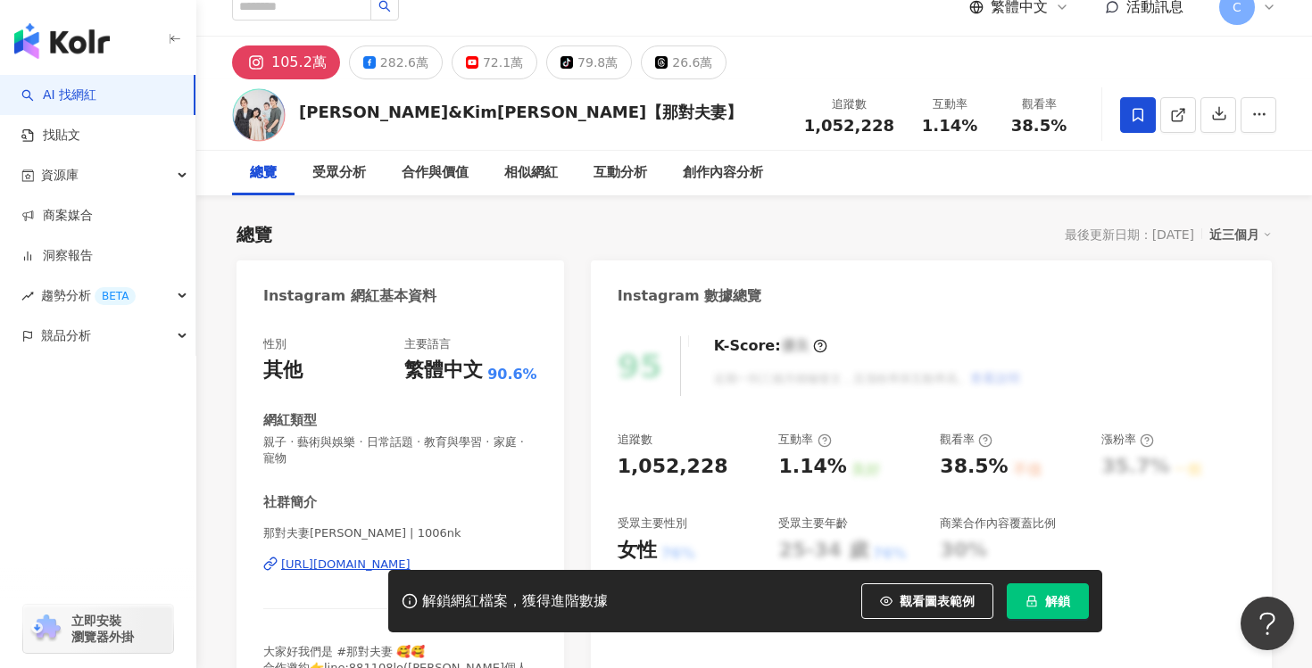
scroll to position [19, 0]
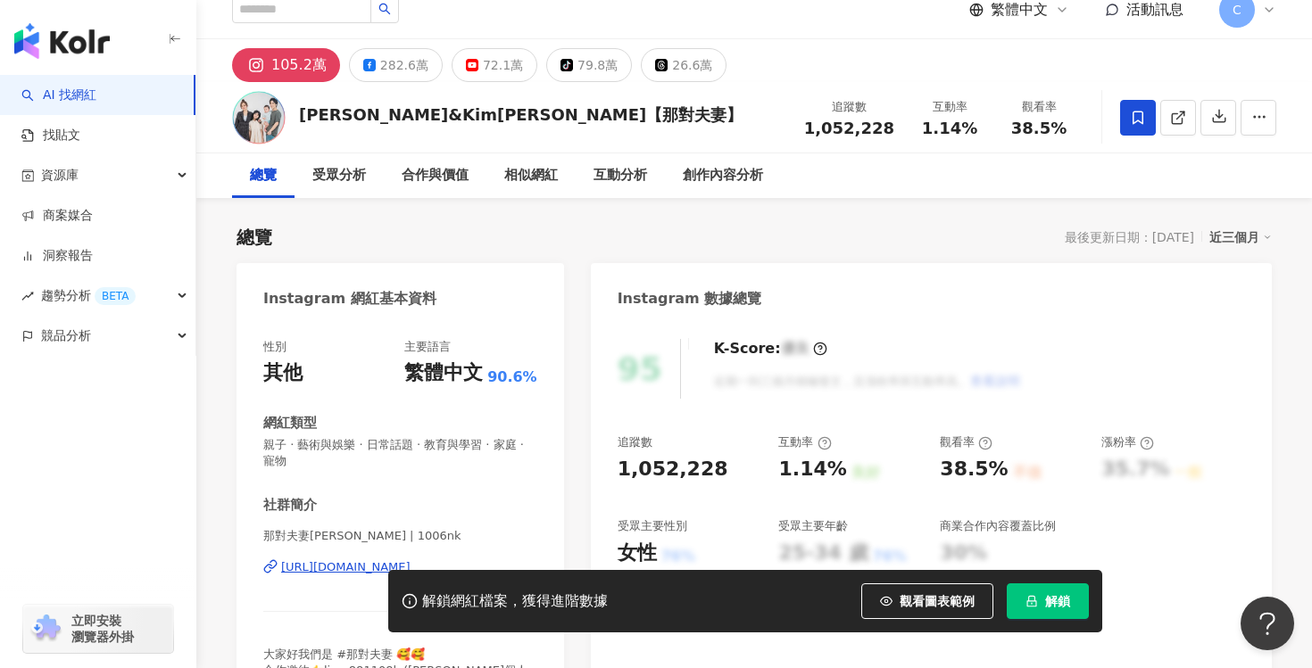
click at [1133, 110] on icon at bounding box center [1138, 118] width 16 height 16
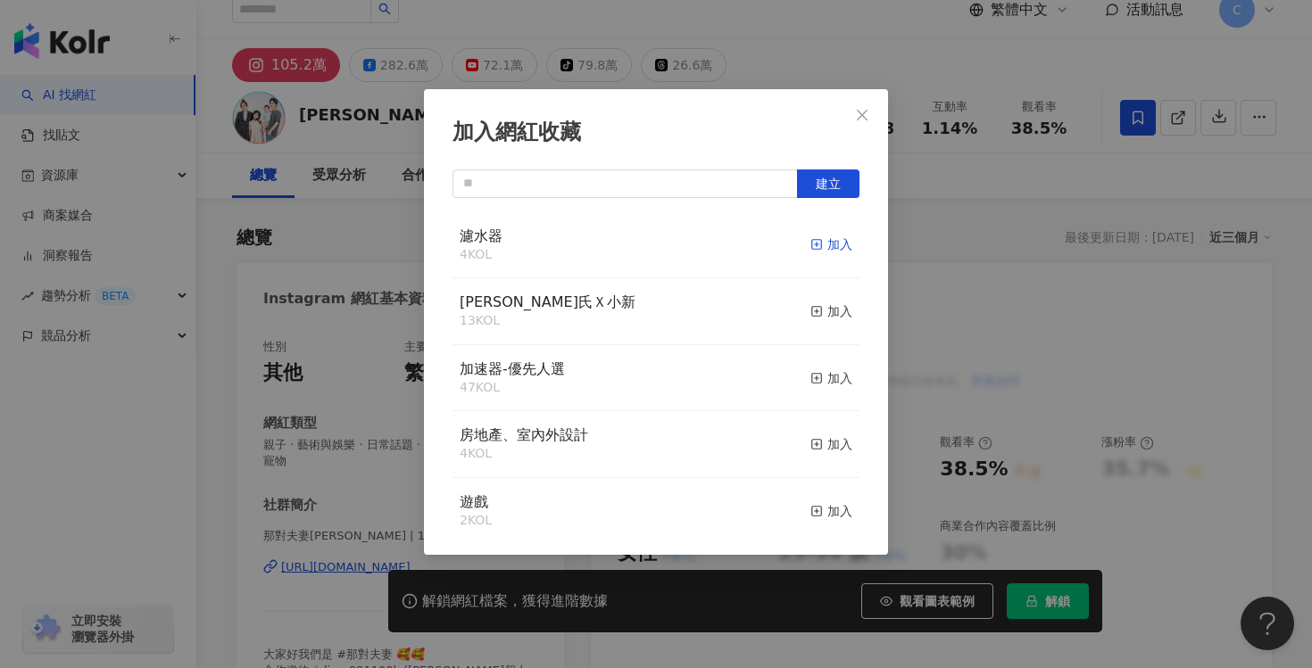
click at [827, 250] on div "加入" at bounding box center [831, 245] width 42 height 20
click at [853, 126] on button "Close" at bounding box center [862, 115] width 36 height 36
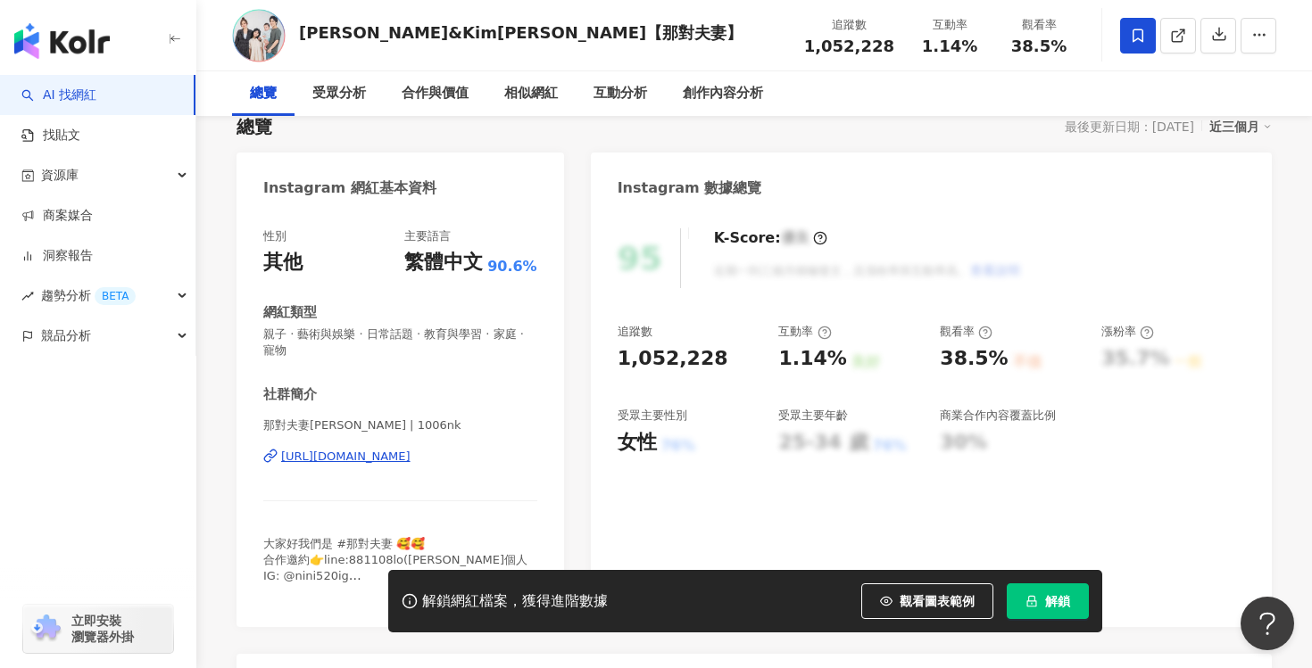
scroll to position [0, 0]
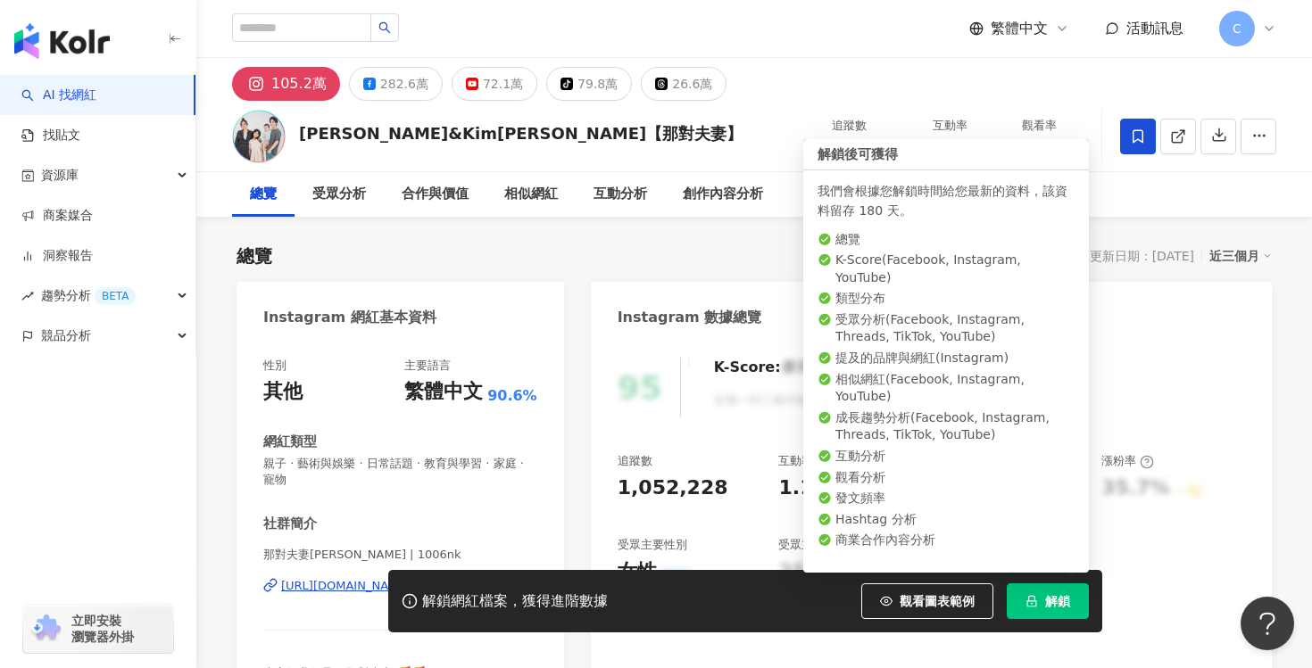
click at [1035, 616] on button "解鎖" at bounding box center [1048, 602] width 82 height 36
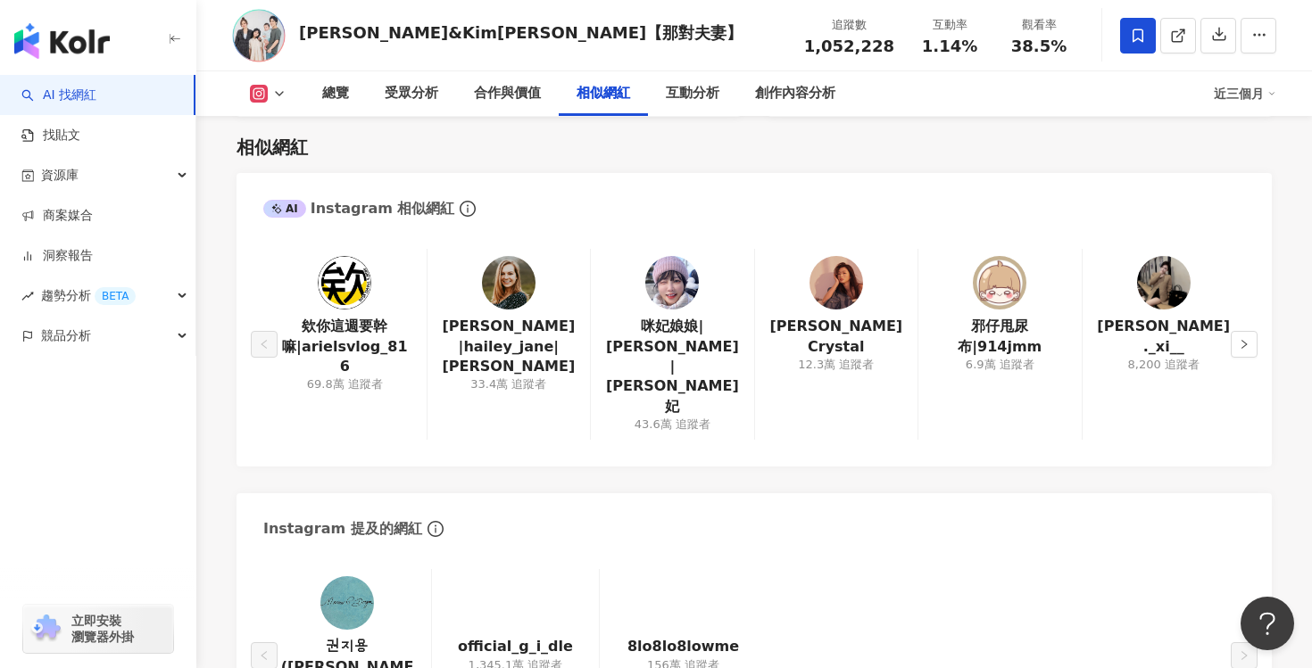
scroll to position [2962, 0]
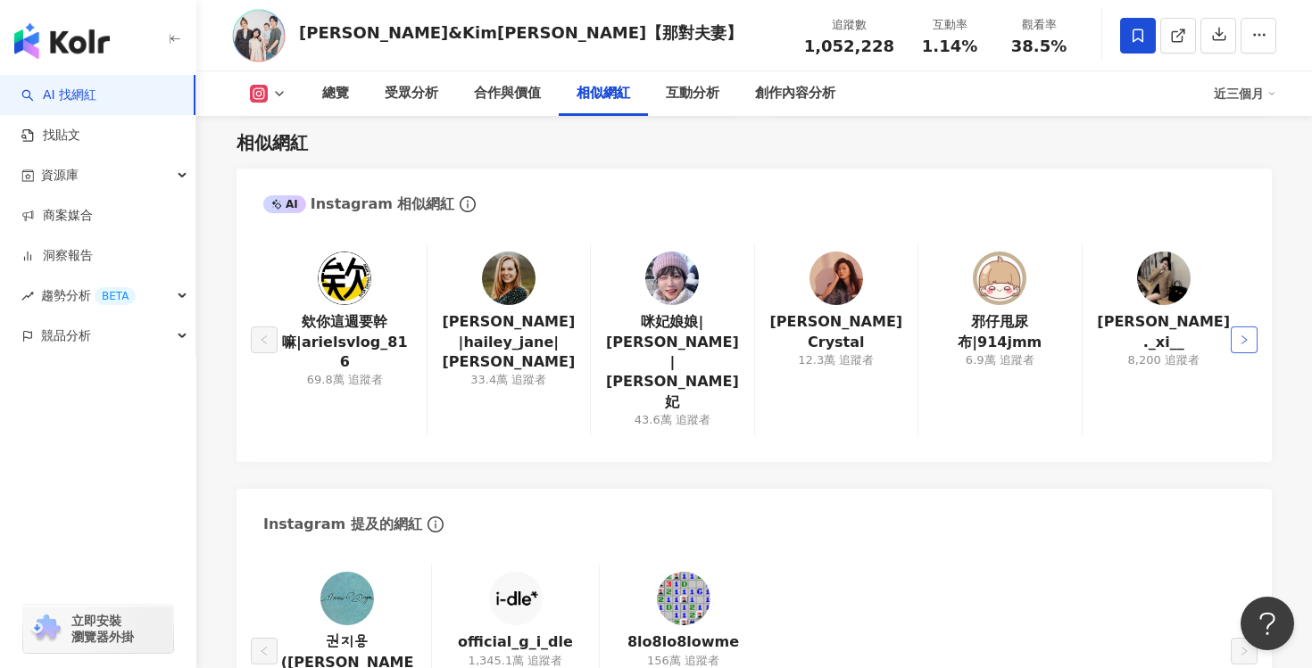
click at [1239, 327] on button "button" at bounding box center [1243, 340] width 27 height 27
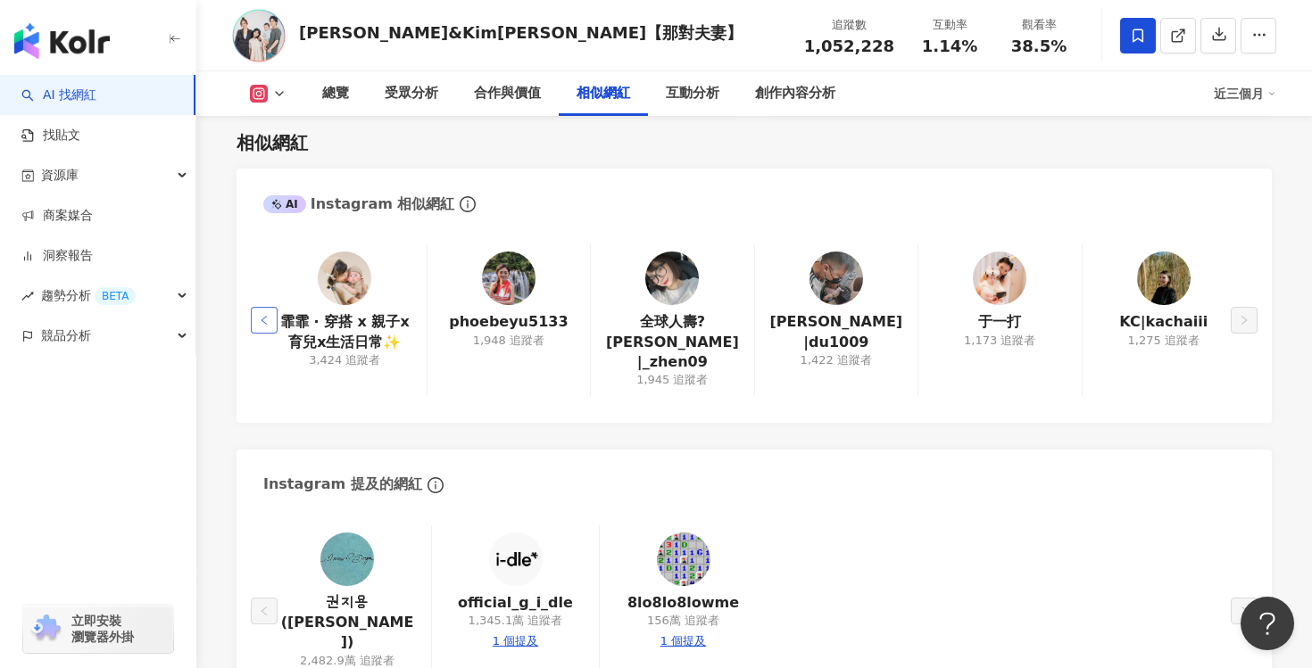
click at [253, 307] on button "button" at bounding box center [264, 320] width 27 height 27
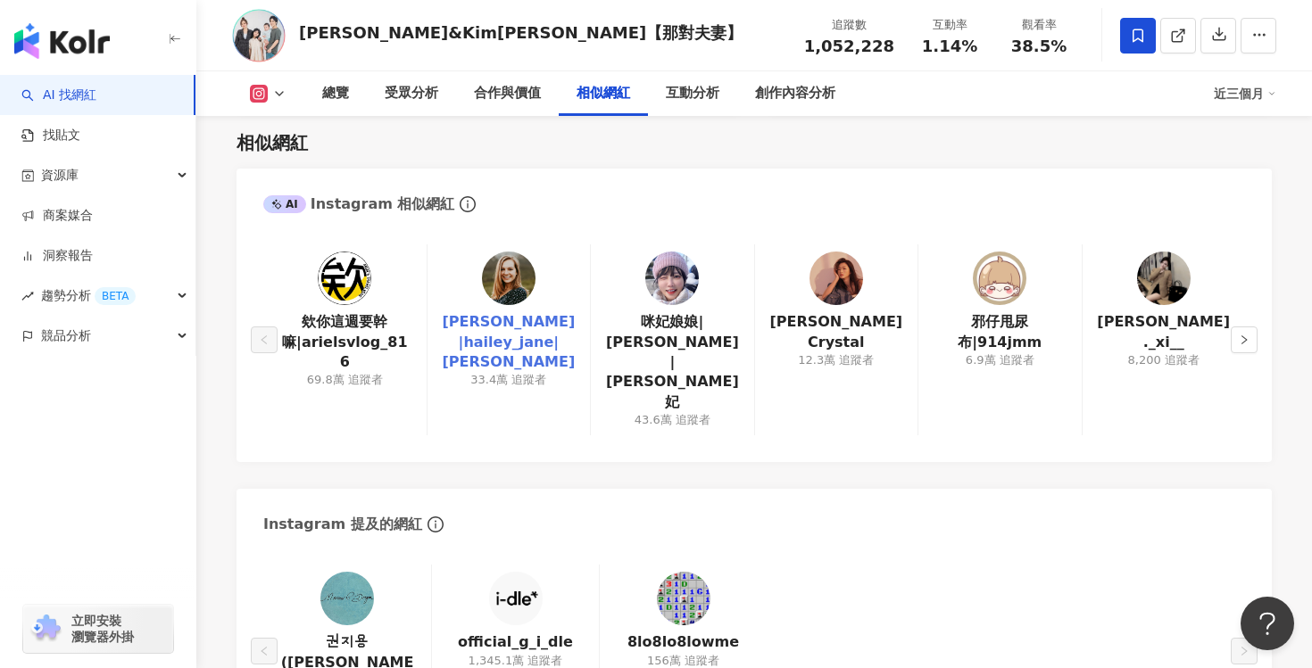
click at [528, 312] on link "Hailey莫彩曦|hailey_jane|莫彩曦Hailey" at bounding box center [509, 342] width 134 height 60
click at [1234, 327] on button "button" at bounding box center [1243, 340] width 27 height 27
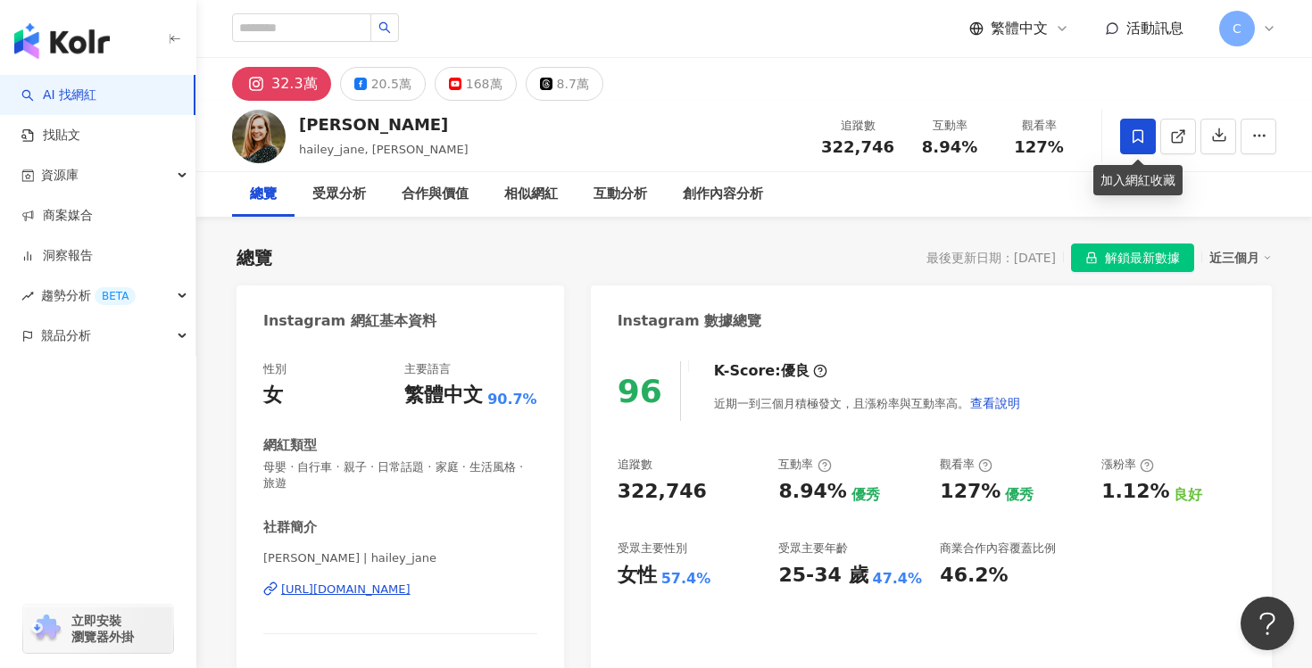
click at [1139, 144] on span at bounding box center [1138, 137] width 36 height 36
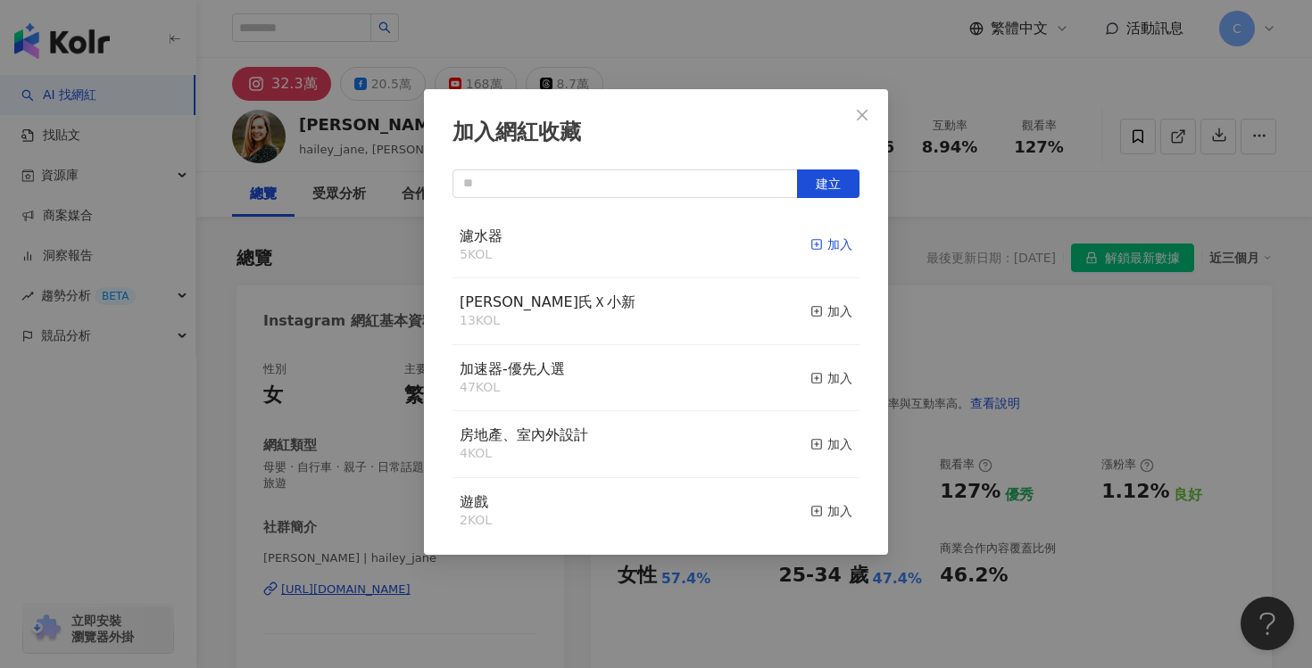
click at [830, 243] on div "加入" at bounding box center [831, 245] width 42 height 20
click at [854, 115] on span "Close" at bounding box center [862, 115] width 36 height 14
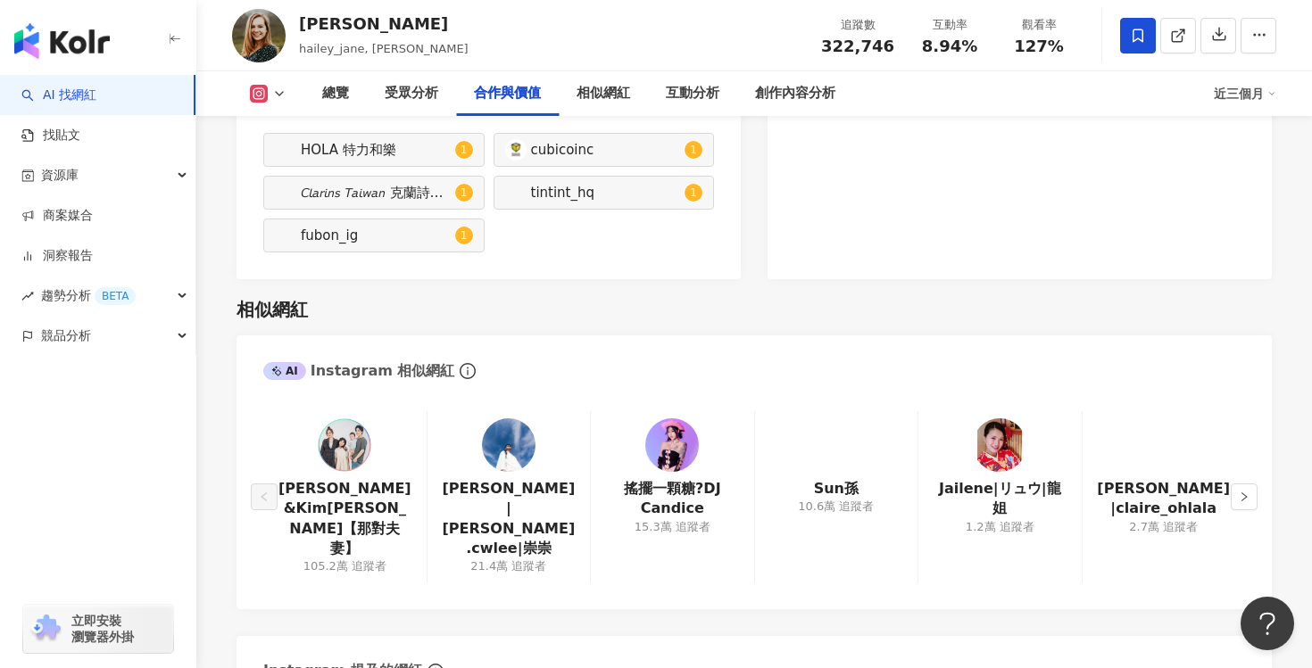
scroll to position [2788, 0]
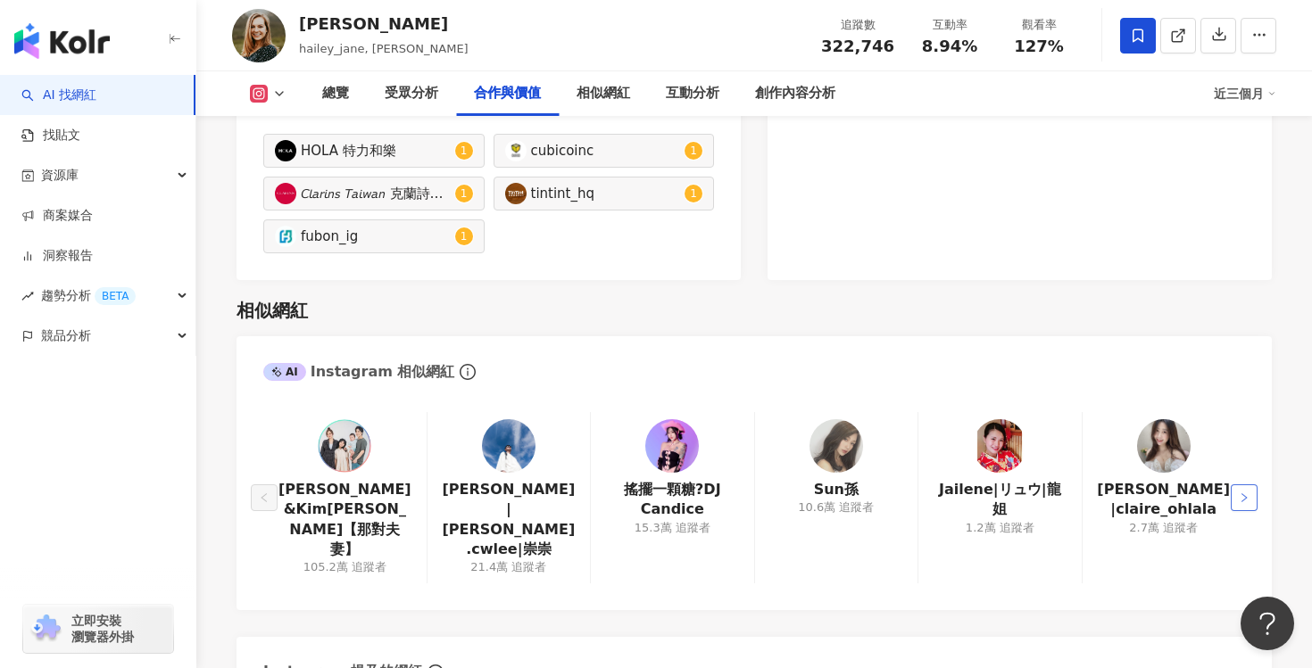
click at [1244, 493] on icon "right" at bounding box center [1244, 498] width 11 height 11
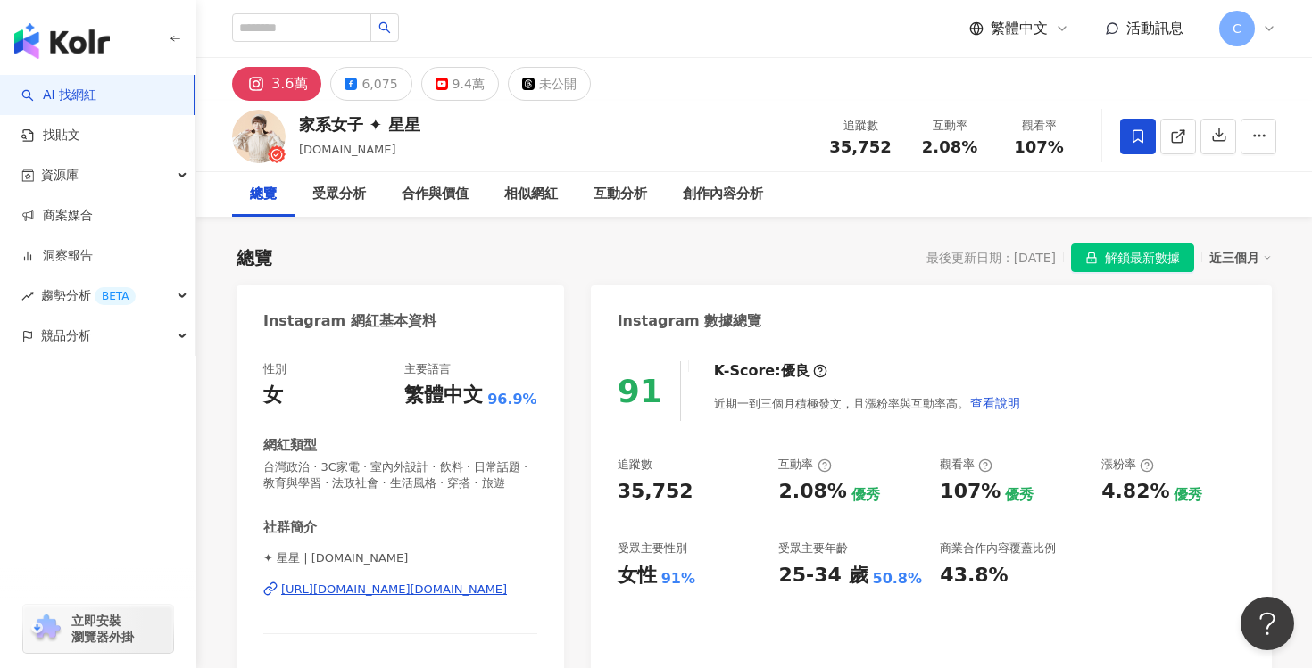
click at [1131, 128] on icon at bounding box center [1138, 136] width 16 height 16
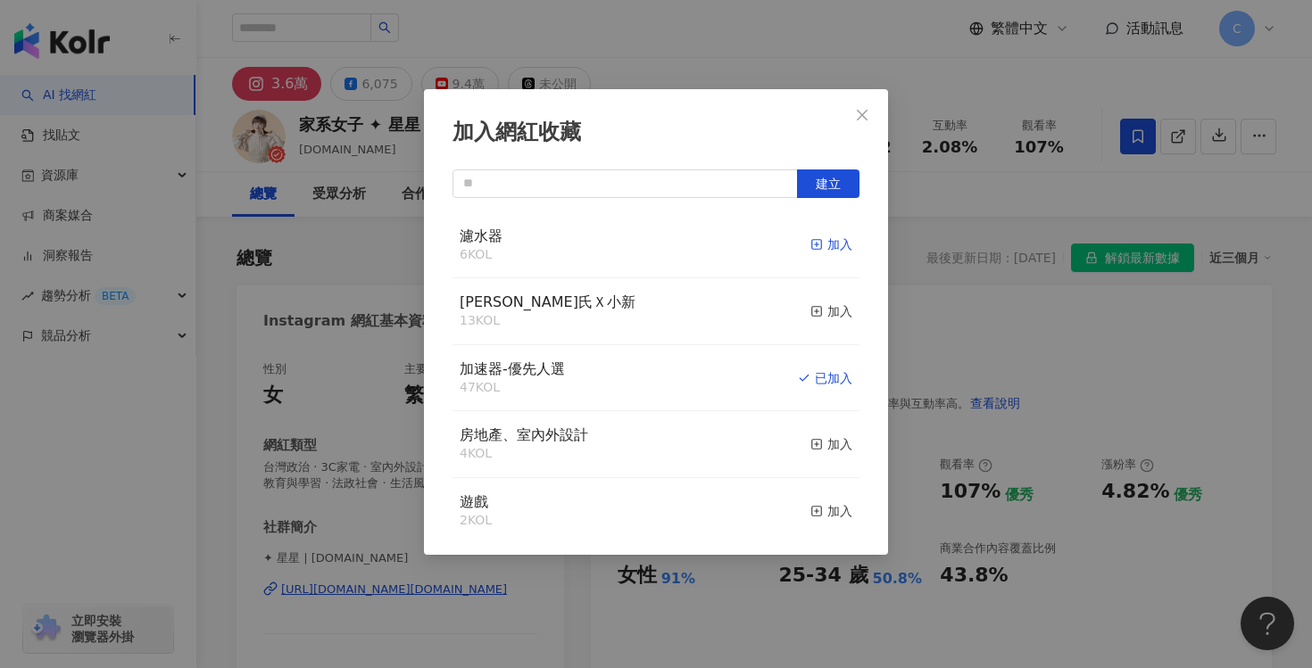
click at [833, 247] on div "加入" at bounding box center [831, 245] width 42 height 20
click at [858, 113] on icon "close" at bounding box center [862, 115] width 14 height 14
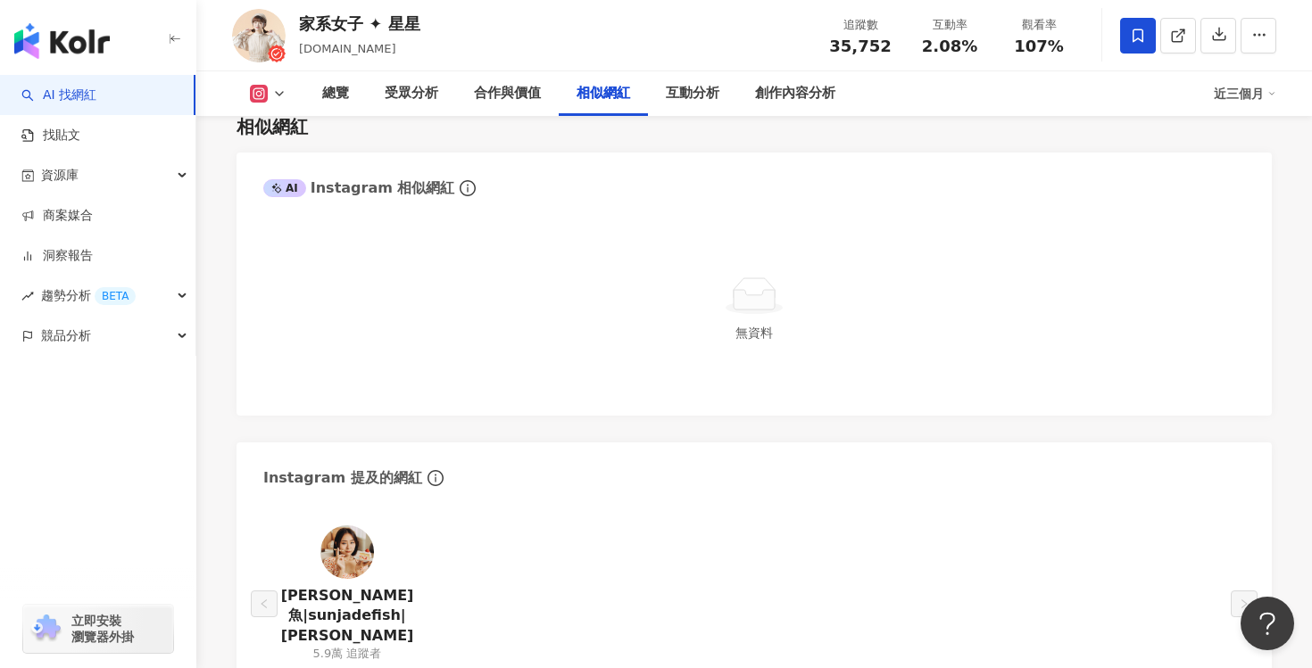
scroll to position [2828, 0]
